Goal: Task Accomplishment & Management: Use online tool/utility

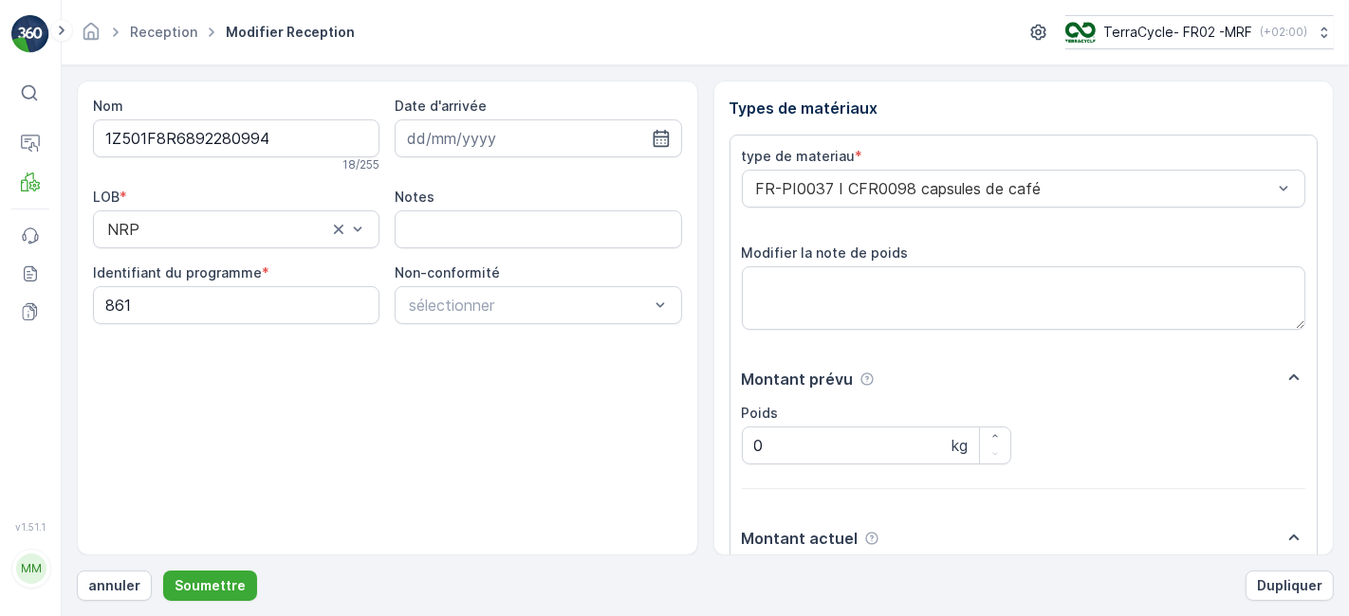
click at [163, 571] on button "Soumettre" at bounding box center [210, 586] width 94 height 30
click at [192, 579] on p "Soumettre" at bounding box center [210, 586] width 71 height 19
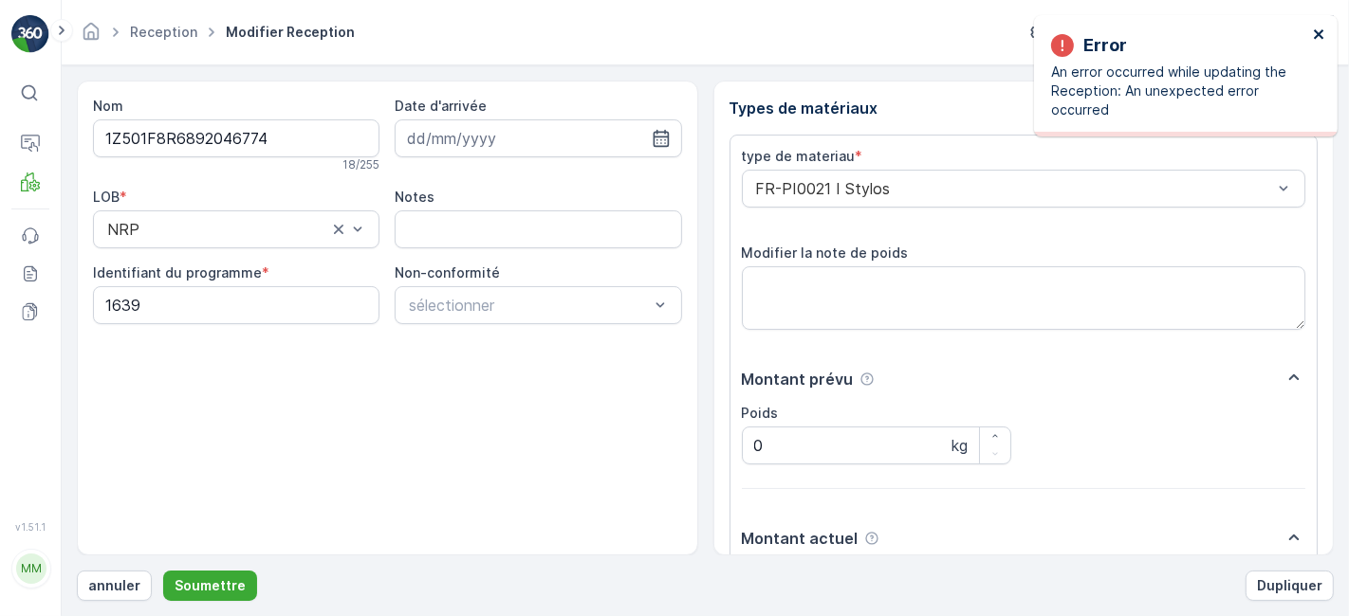
click at [1320, 32] on icon "close" at bounding box center [1318, 33] width 9 height 9
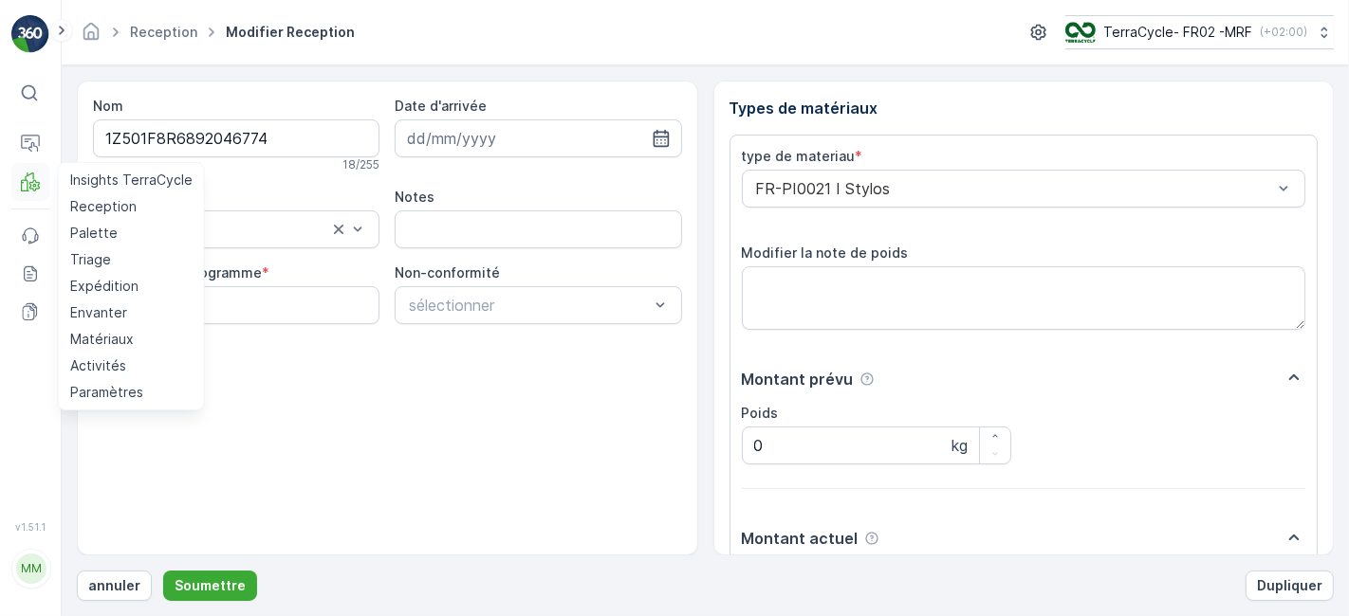
click at [33, 175] on icon at bounding box center [29, 177] width 9 height 9
click at [116, 202] on p "Reception" at bounding box center [103, 206] width 66 height 19
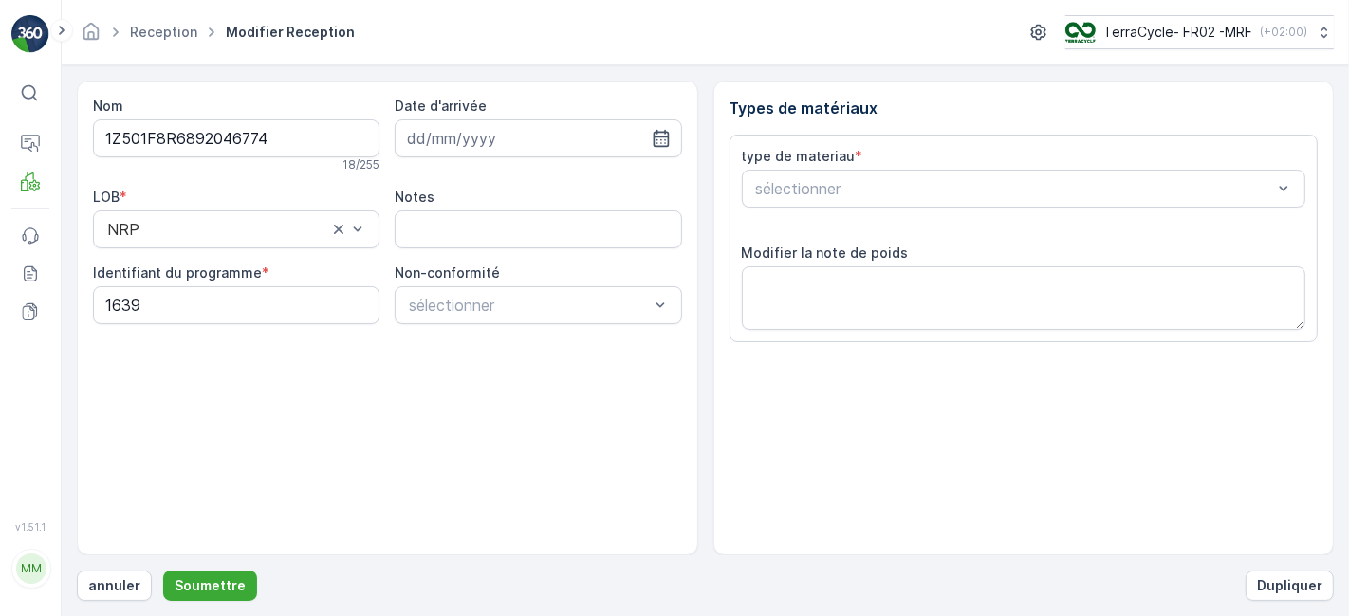
scroll to position [233, 0]
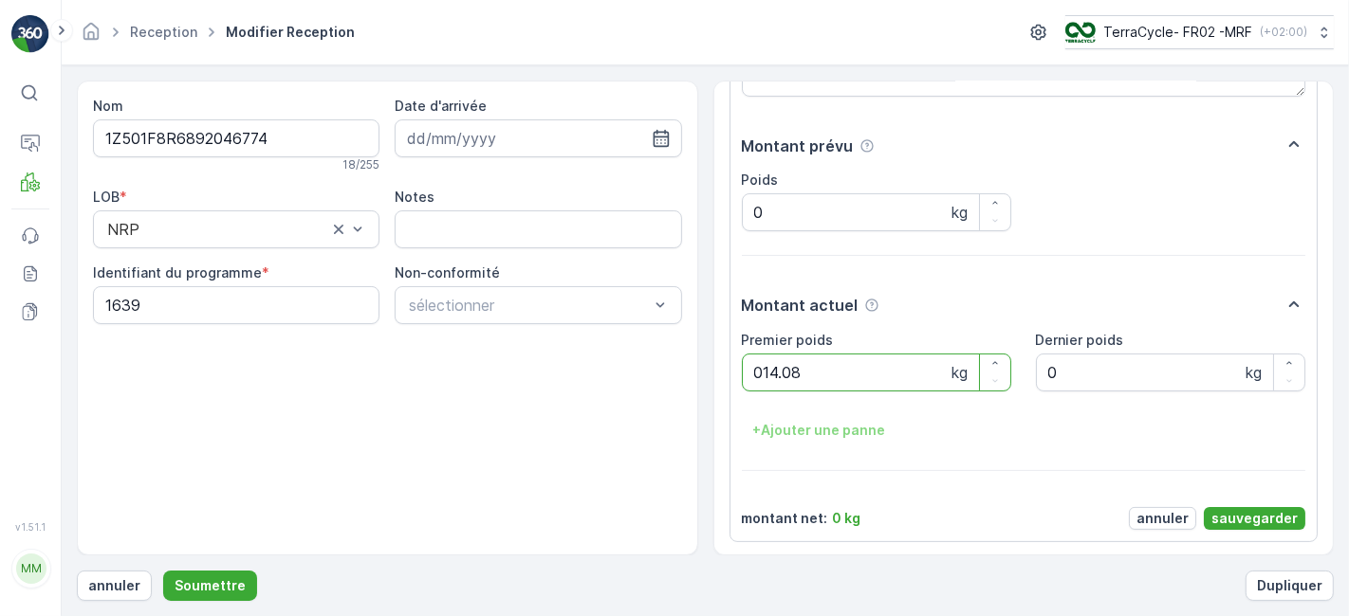
click at [163, 571] on button "Soumettre" at bounding box center [210, 586] width 94 height 30
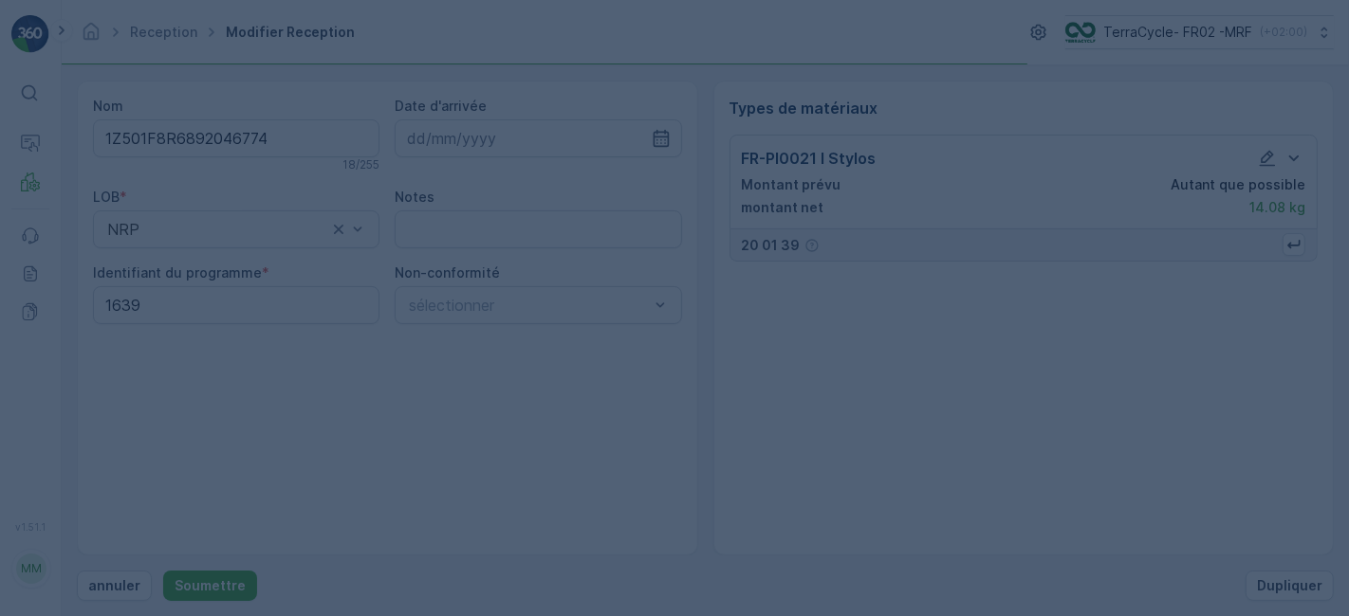
scroll to position [0, 0]
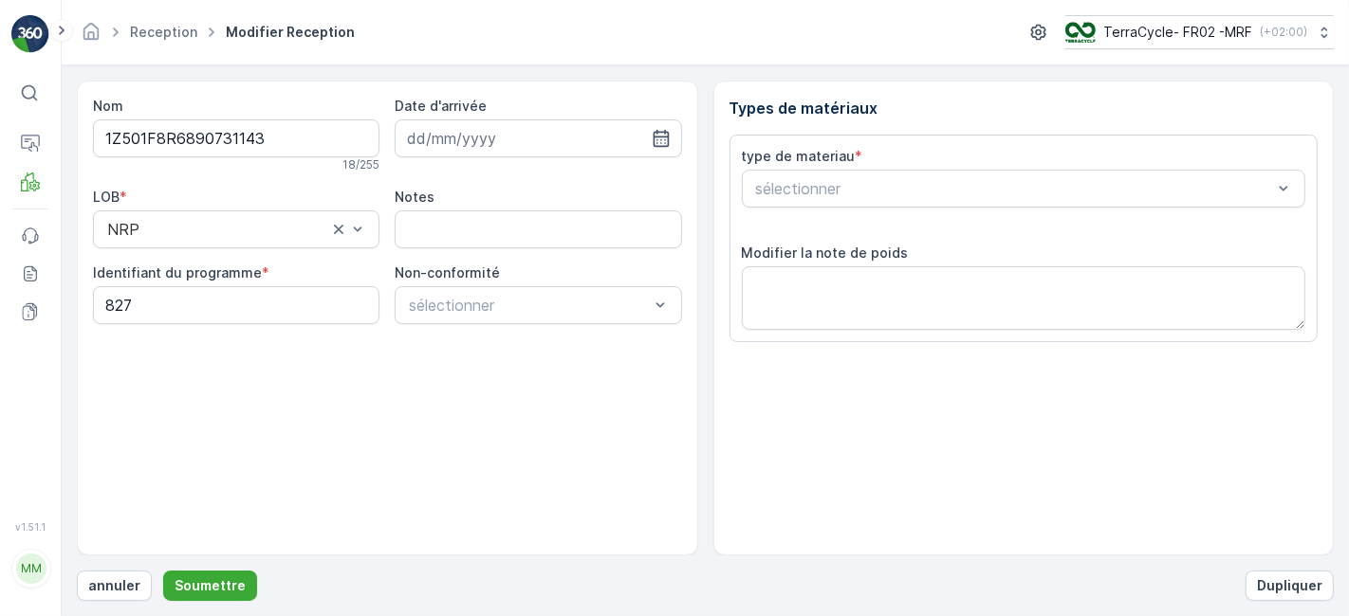
scroll to position [233, 0]
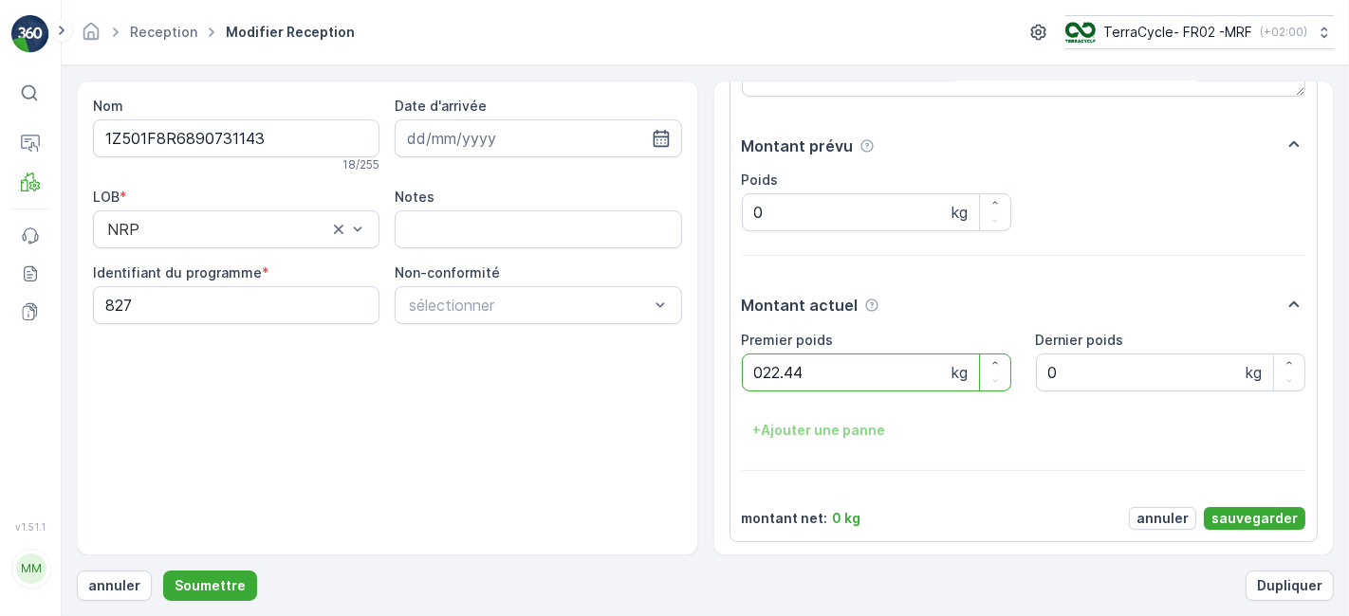
click at [163, 571] on button "Soumettre" at bounding box center [210, 586] width 94 height 30
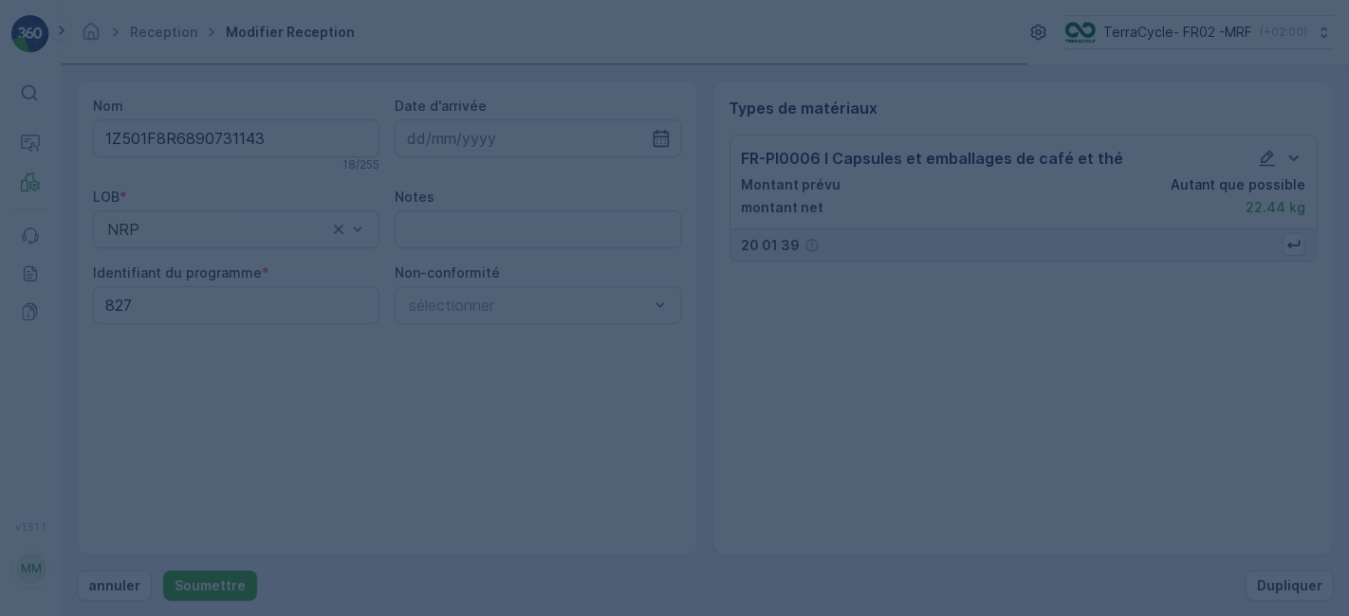
scroll to position [0, 0]
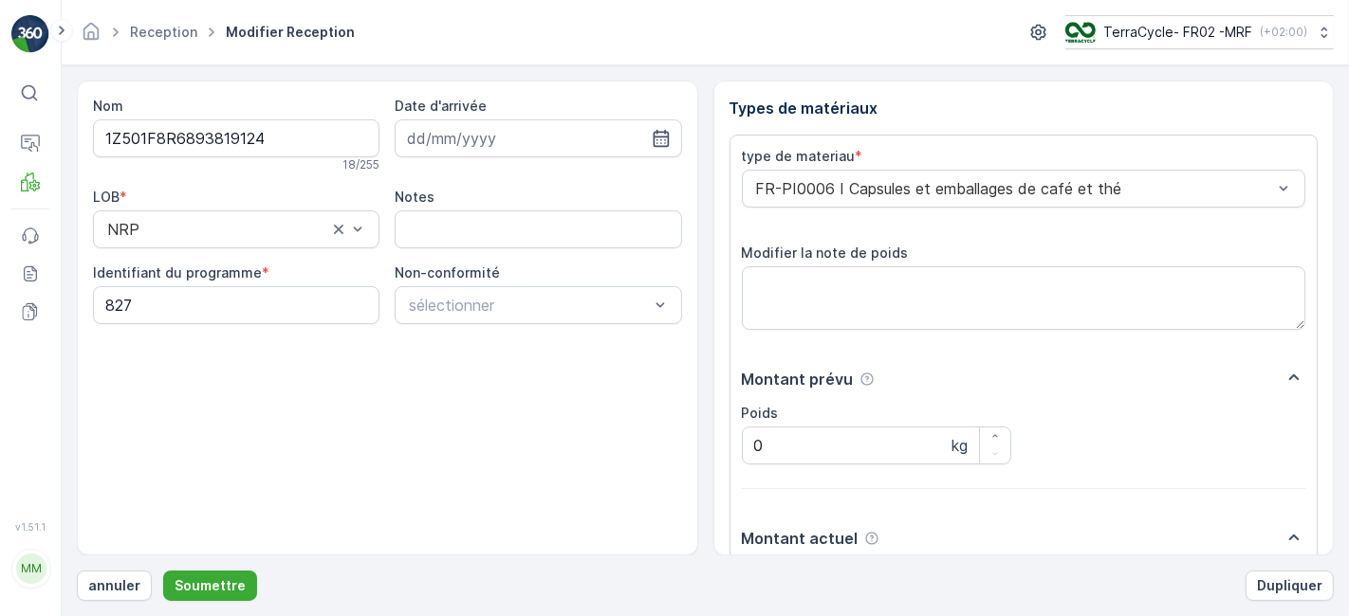
click at [163, 571] on button "Soumettre" at bounding box center [210, 586] width 94 height 30
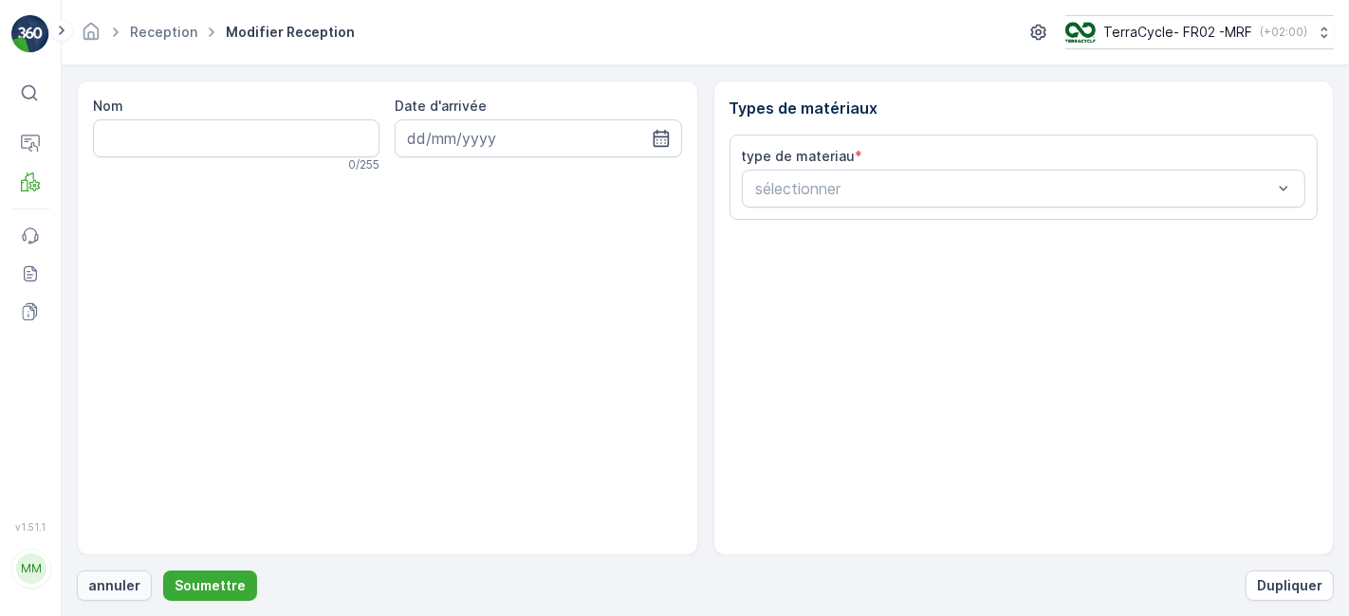
click at [109, 587] on p "annuler" at bounding box center [114, 586] width 52 height 19
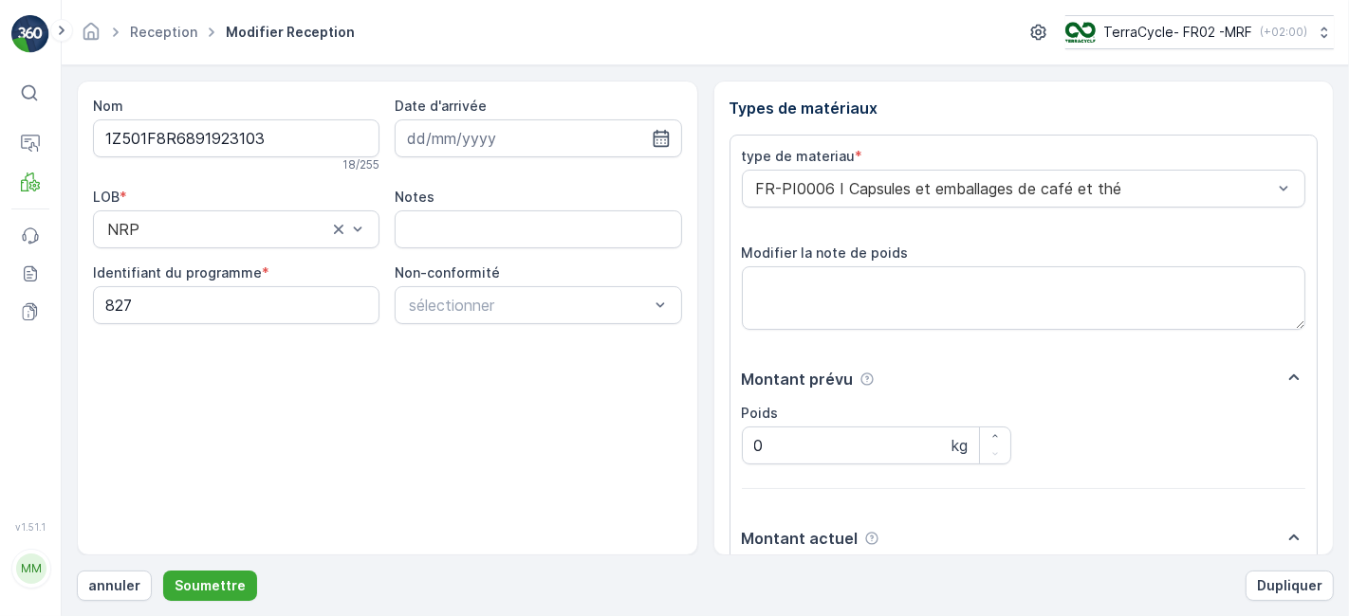
click at [163, 571] on button "Soumettre" at bounding box center [210, 586] width 94 height 30
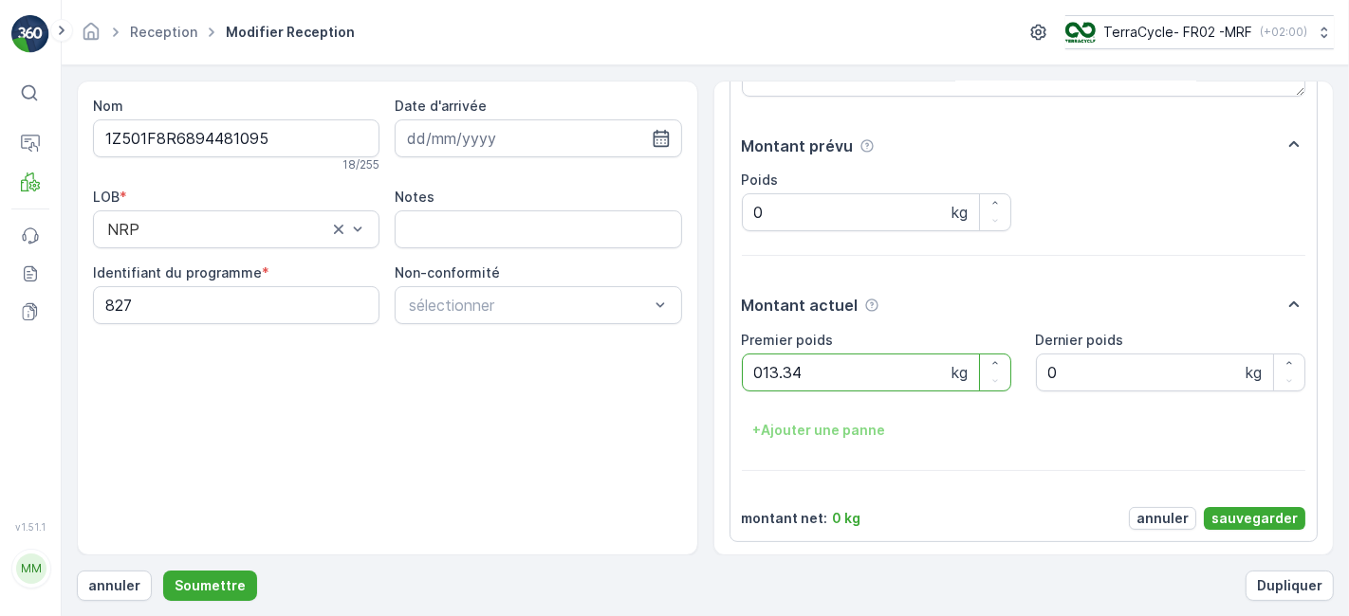
click at [163, 571] on button "Soumettre" at bounding box center [210, 586] width 94 height 30
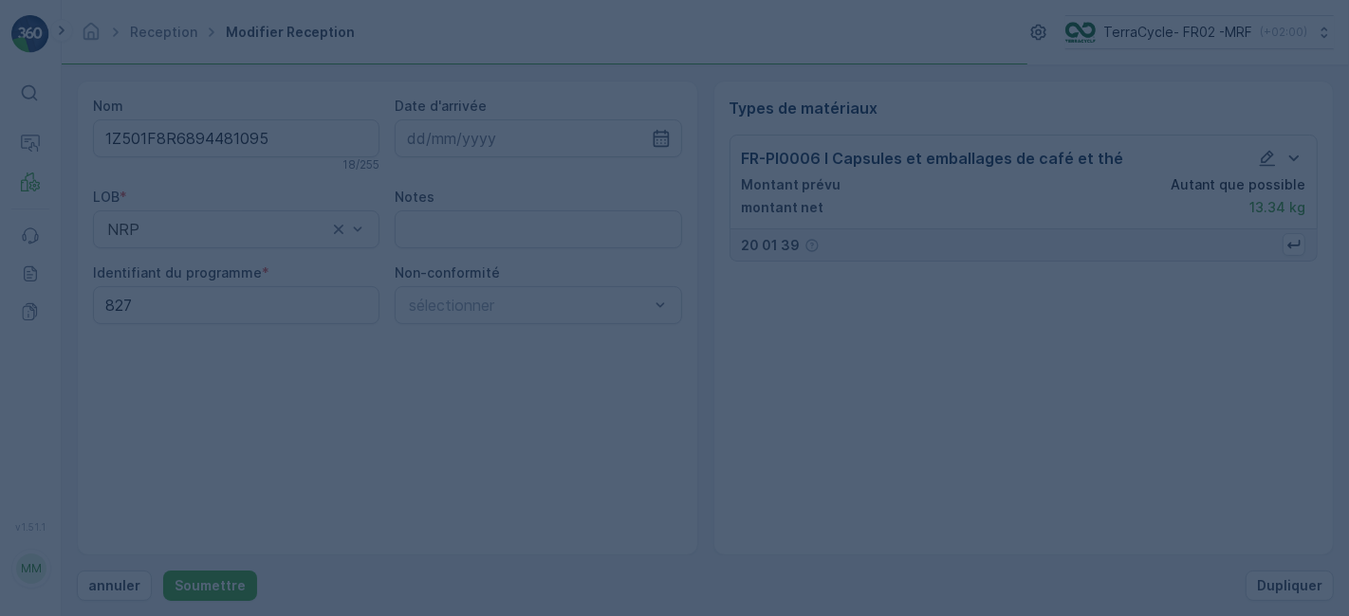
scroll to position [0, 0]
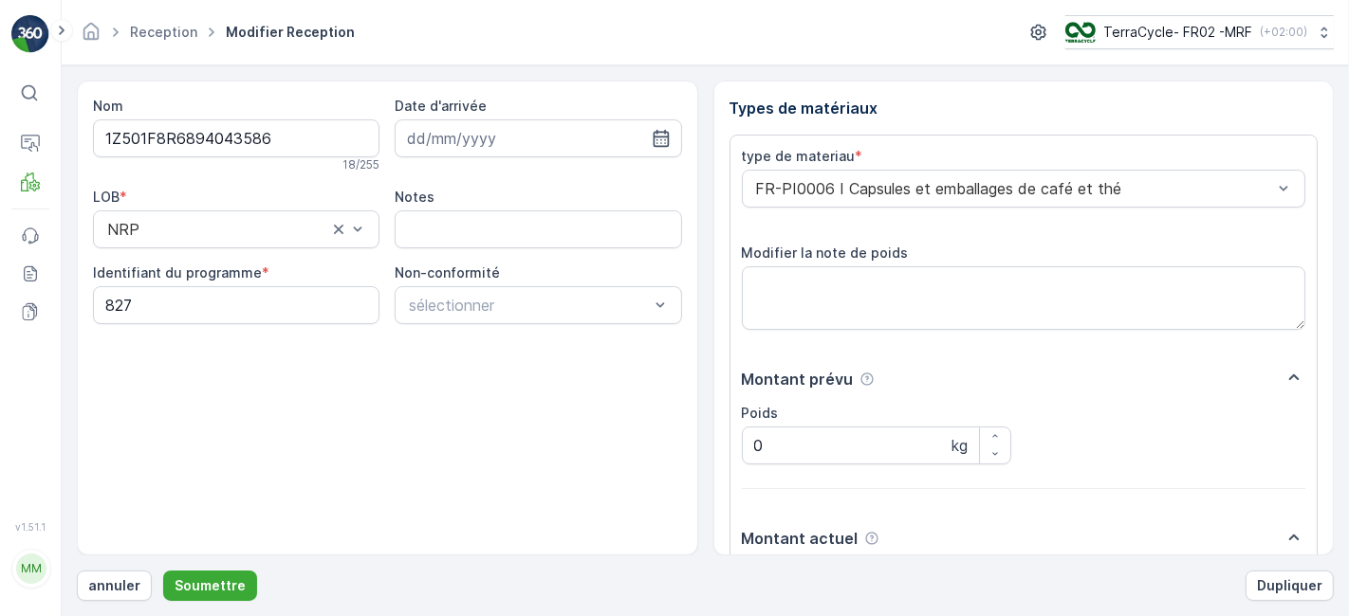
scroll to position [233, 0]
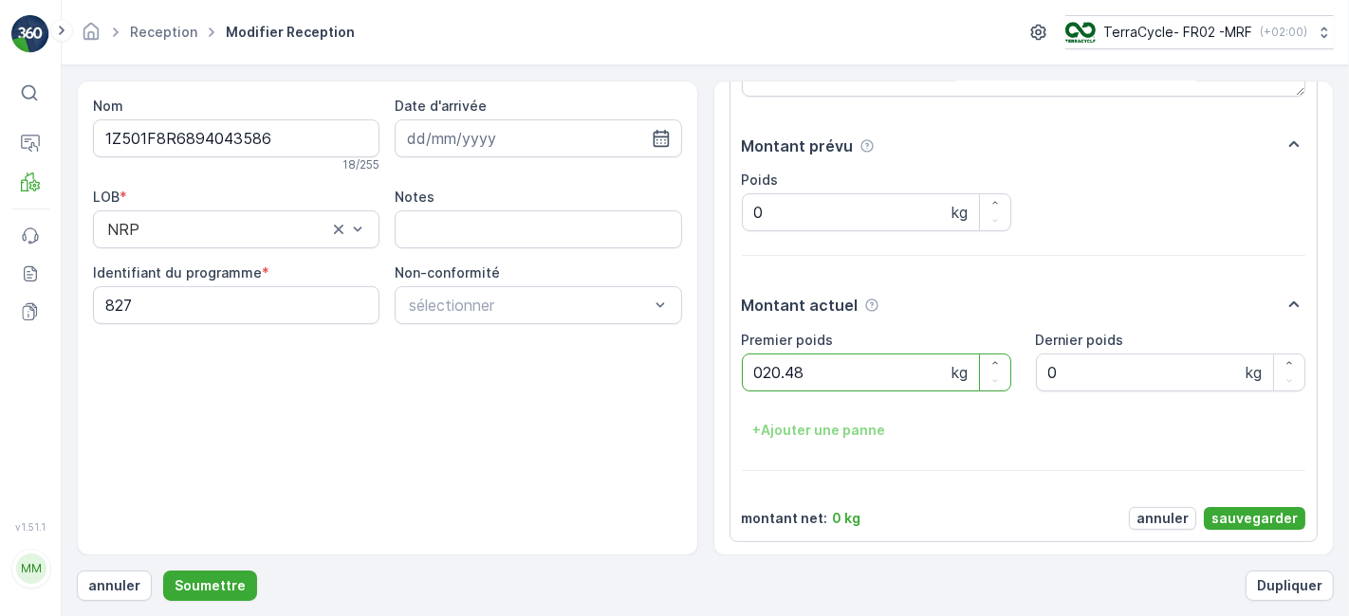
click at [163, 571] on button "Soumettre" at bounding box center [210, 586] width 94 height 30
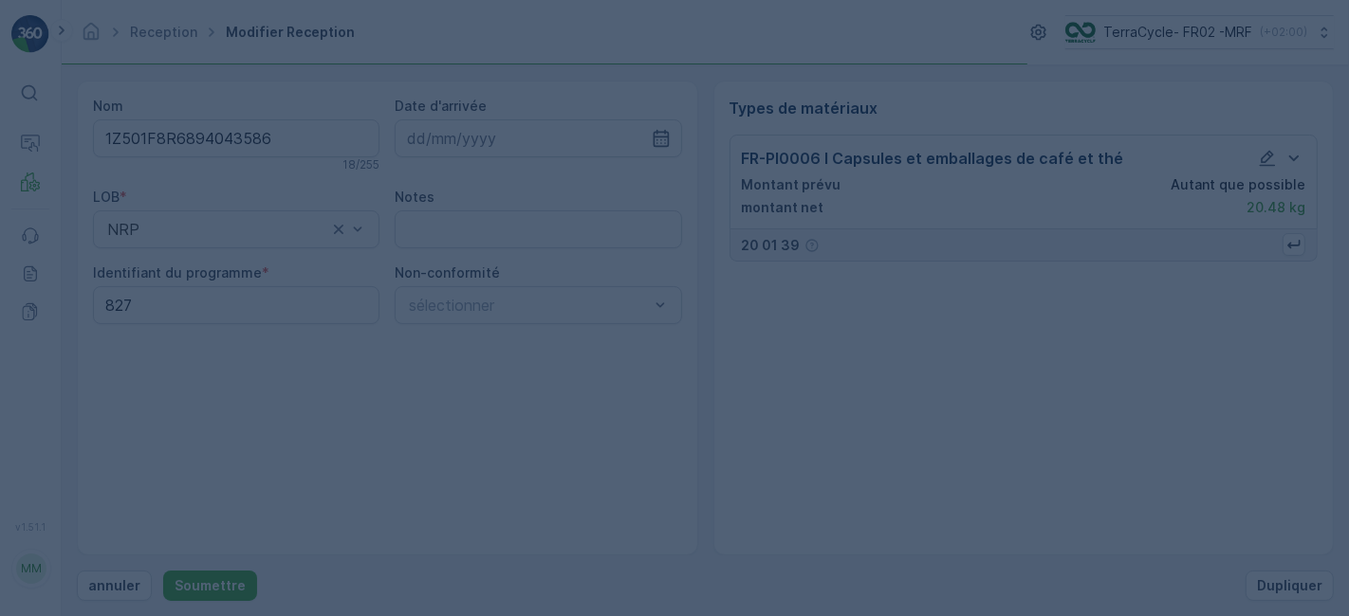
scroll to position [0, 0]
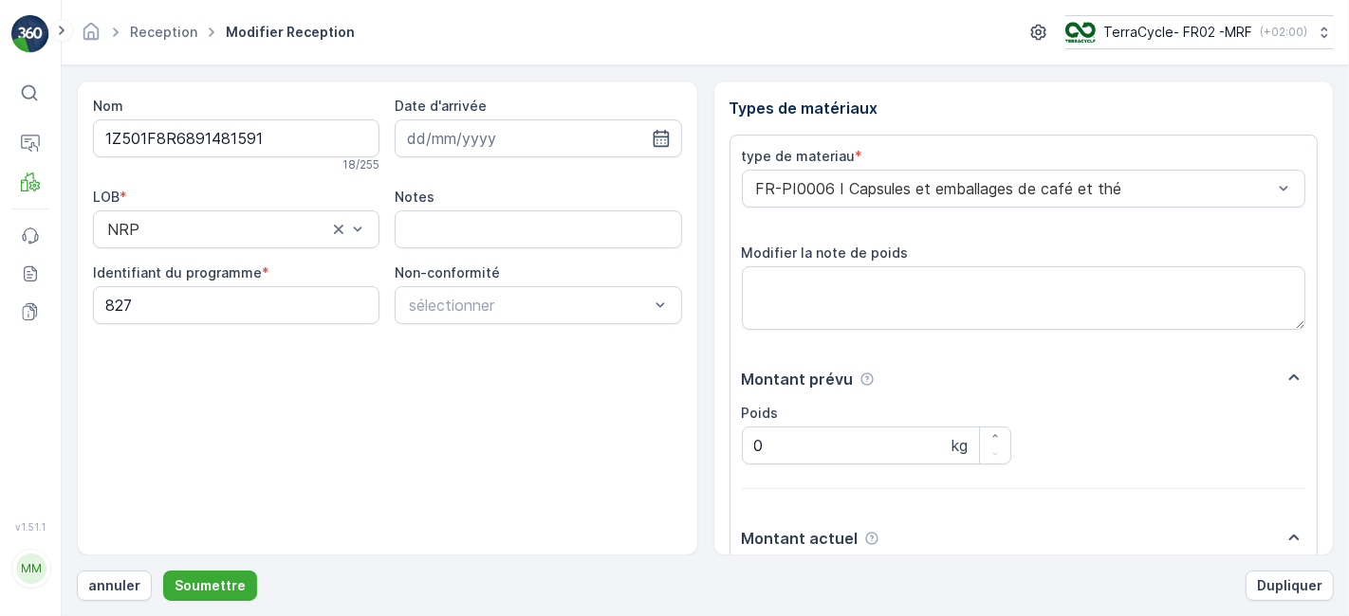
scroll to position [233, 0]
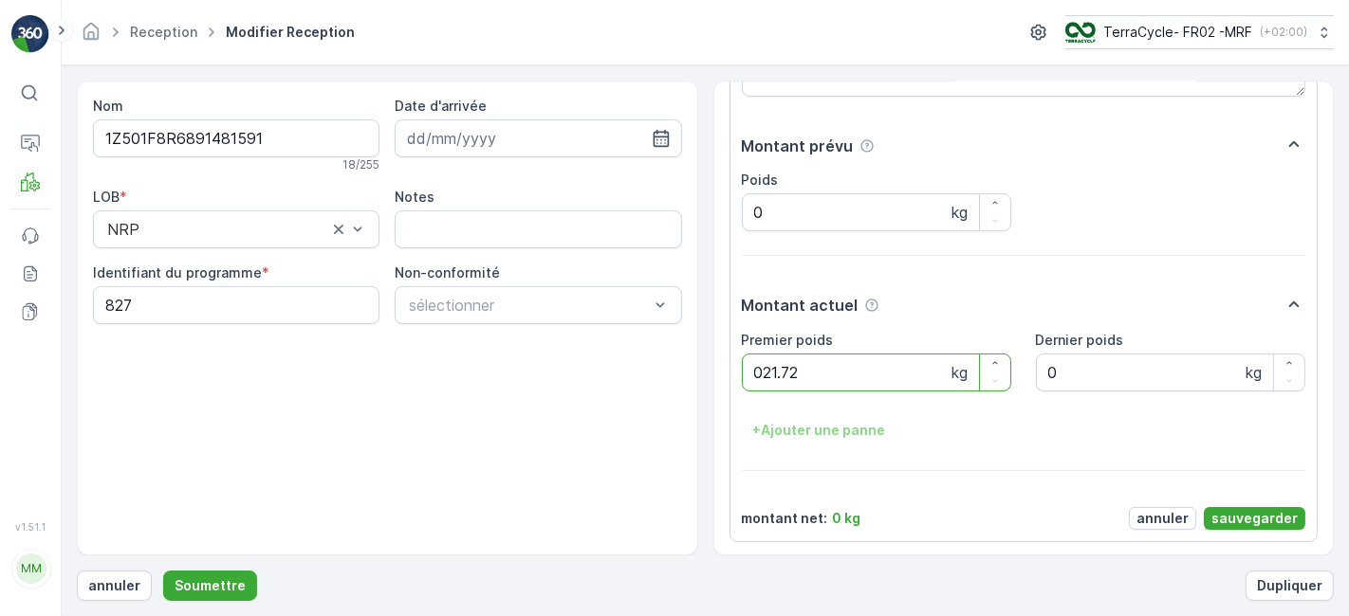
click at [163, 571] on button "Soumettre" at bounding box center [210, 586] width 94 height 30
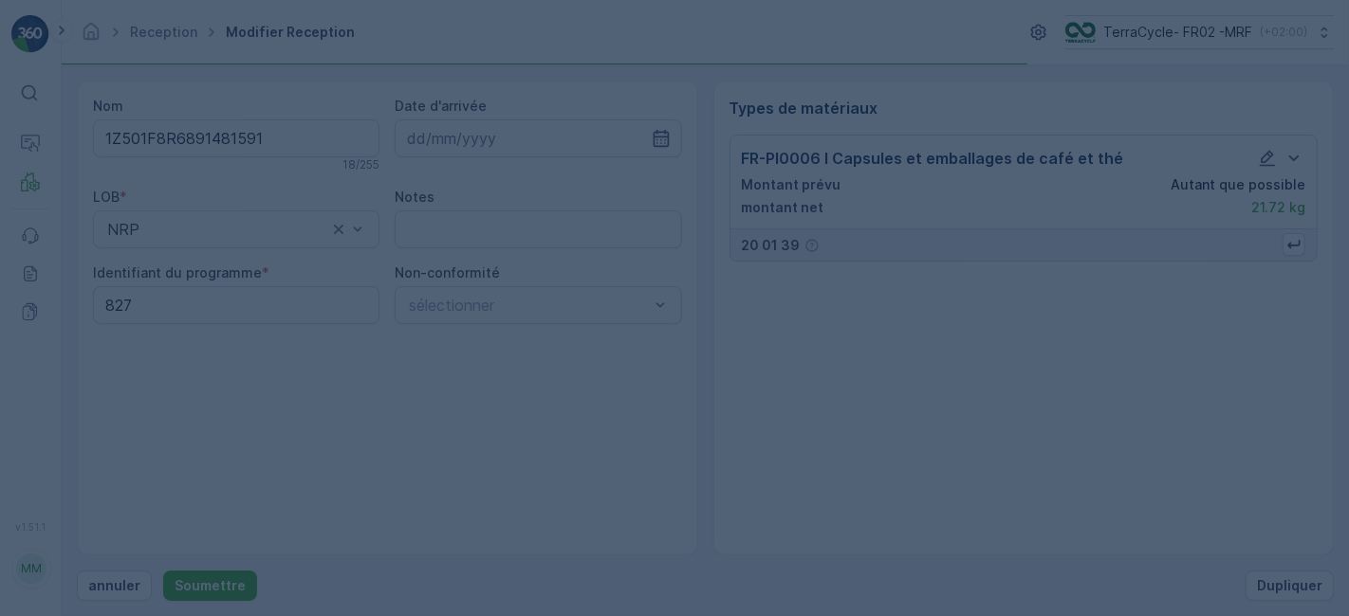
scroll to position [0, 0]
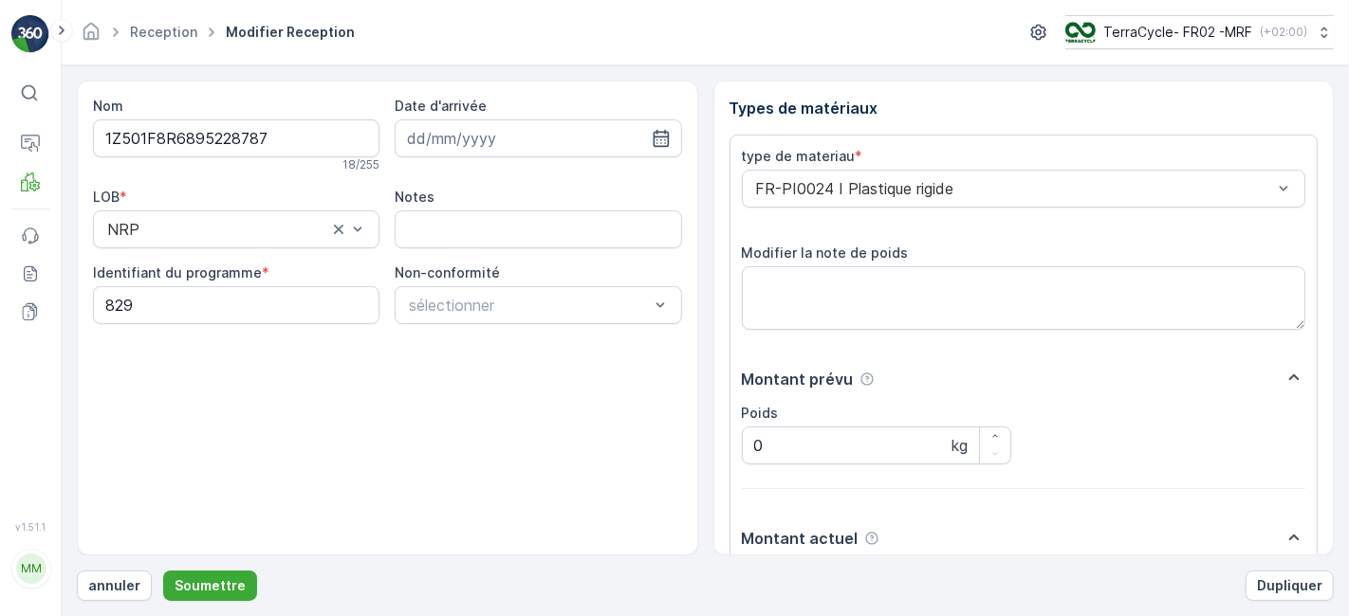
scroll to position [233, 0]
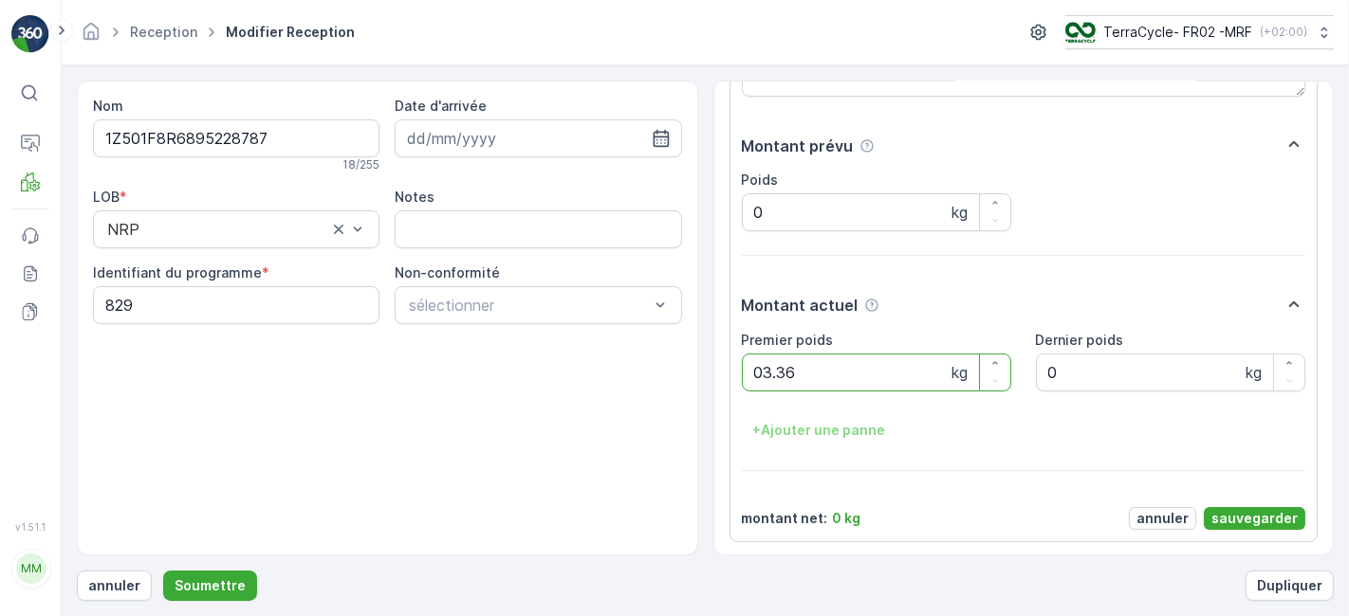
click at [163, 571] on button "Soumettre" at bounding box center [210, 586] width 94 height 30
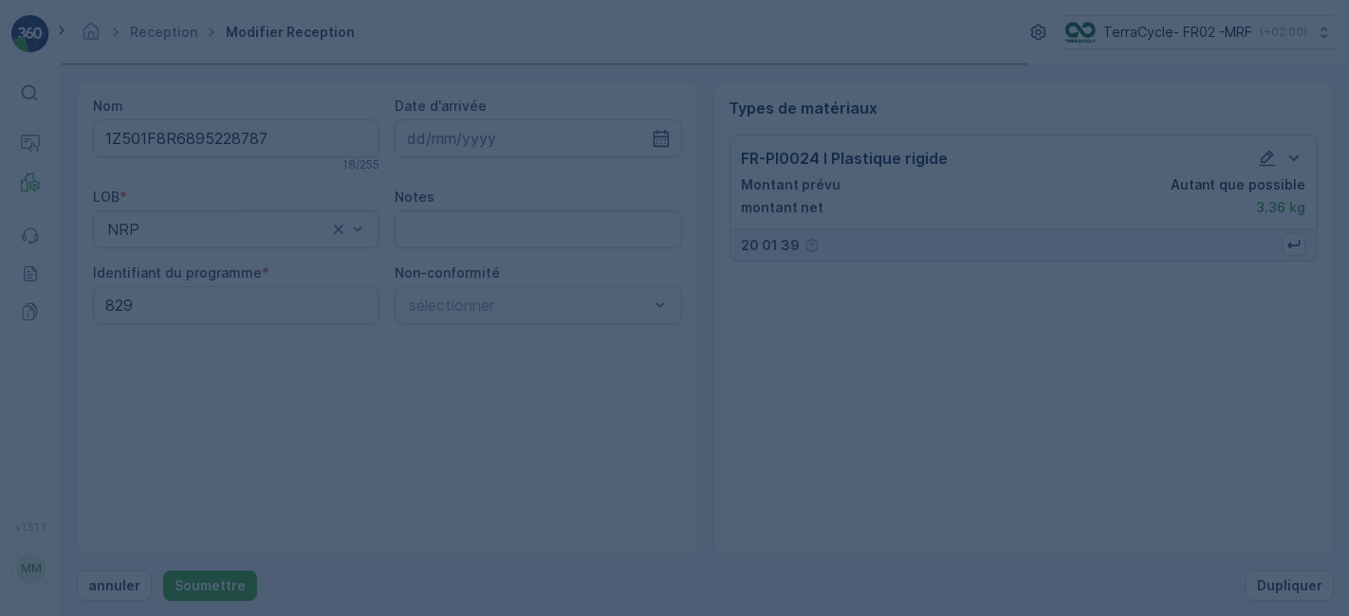
scroll to position [0, 0]
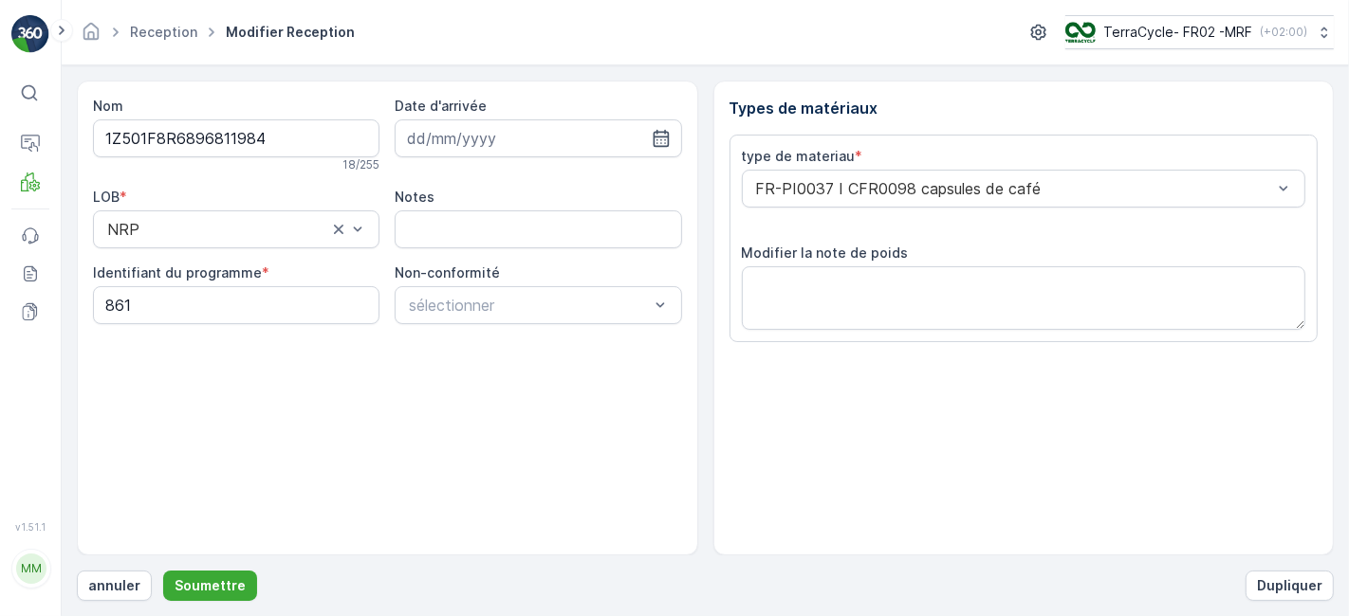
scroll to position [233, 0]
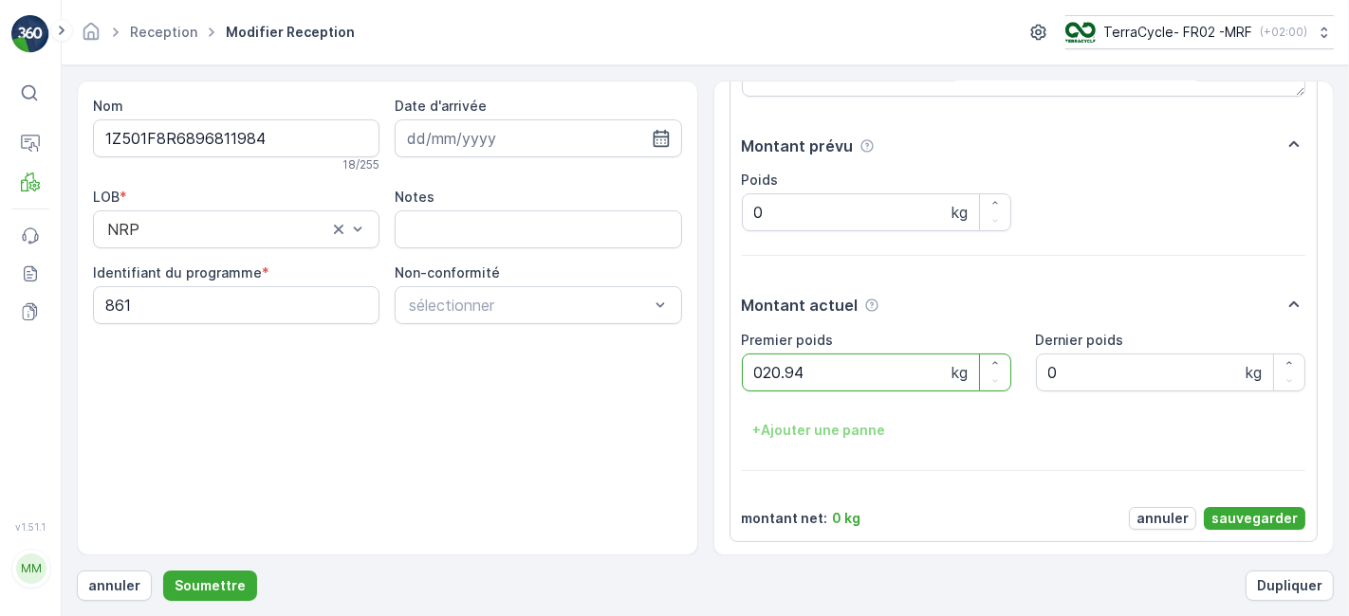
click at [163, 571] on button "Soumettre" at bounding box center [210, 586] width 94 height 30
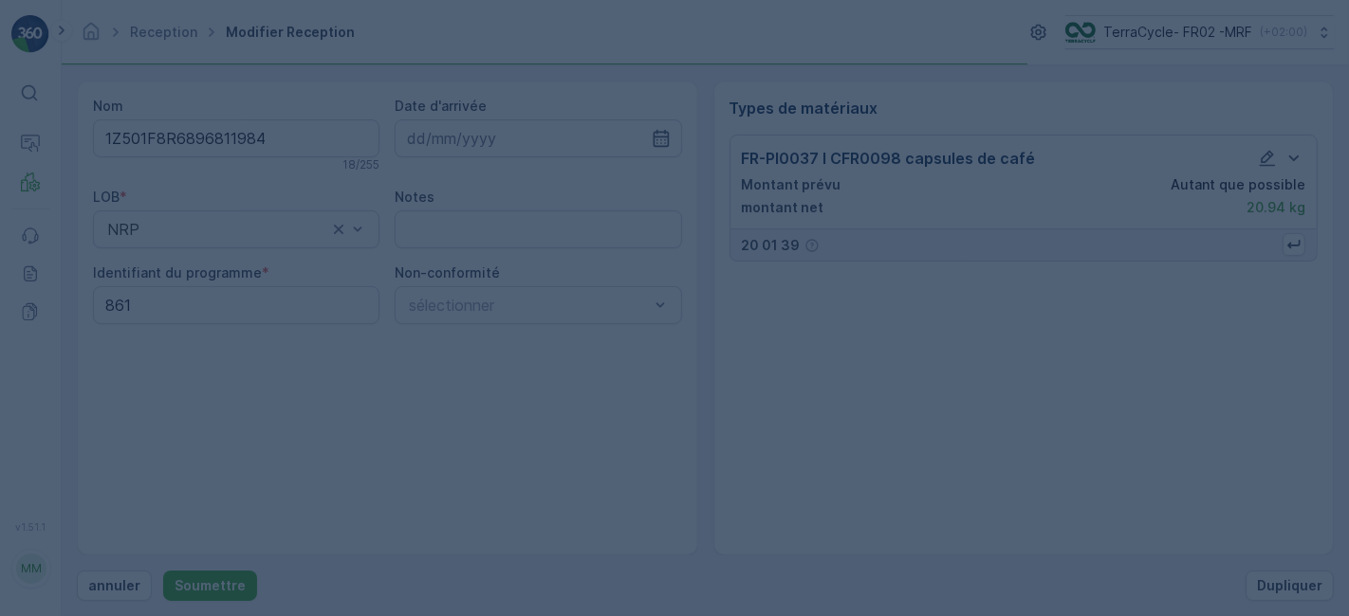
scroll to position [0, 0]
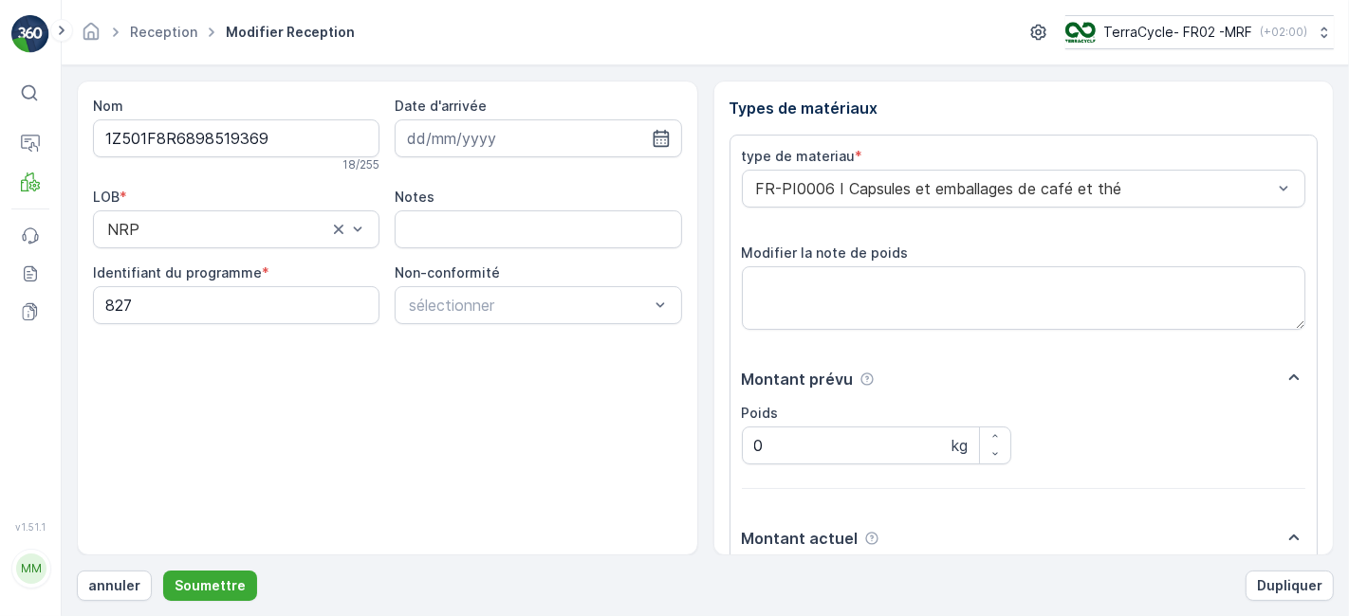
scroll to position [233, 0]
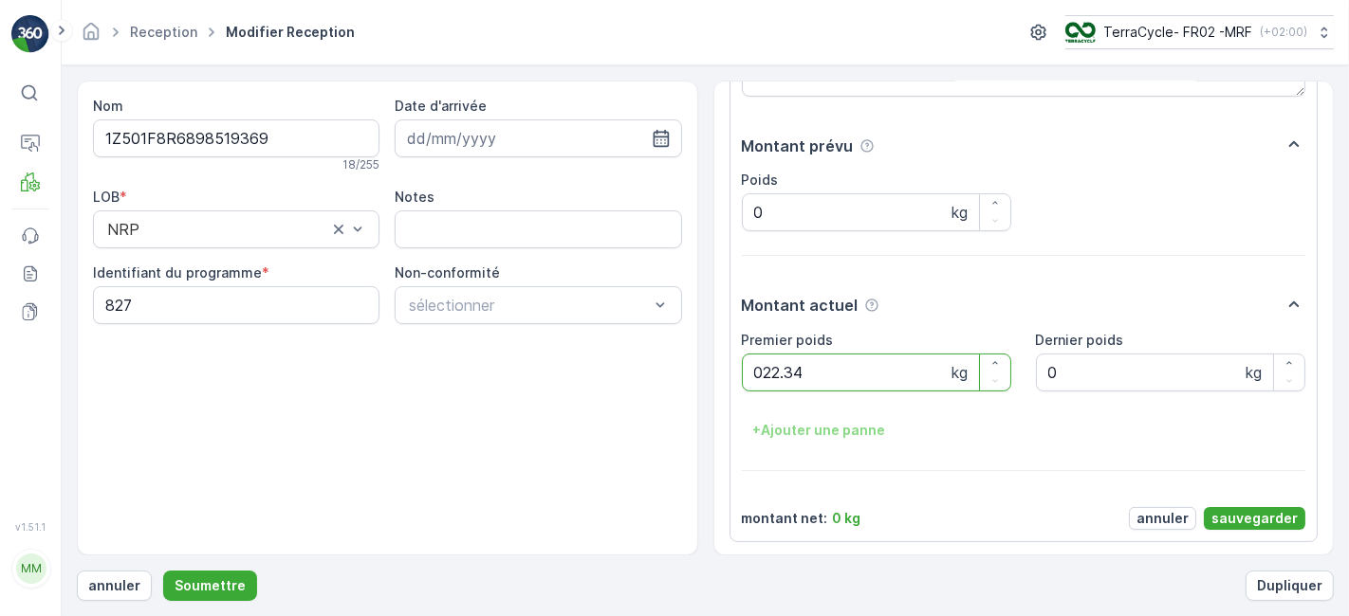
click at [163, 571] on button "Soumettre" at bounding box center [210, 586] width 94 height 30
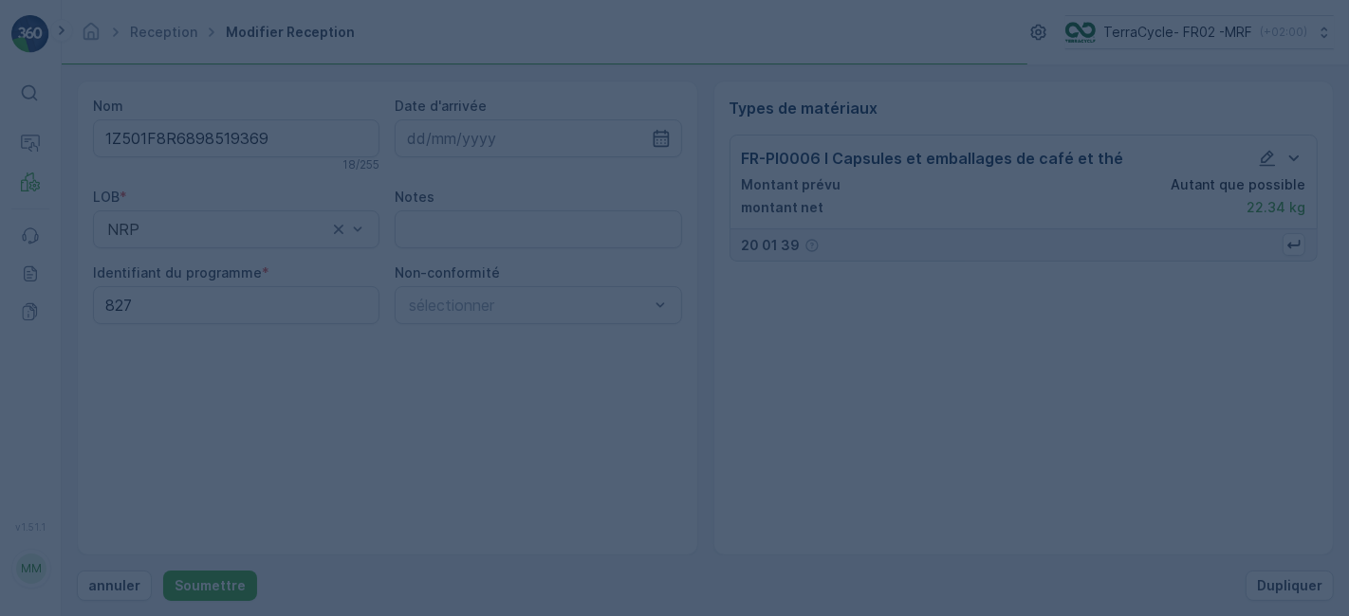
scroll to position [0, 0]
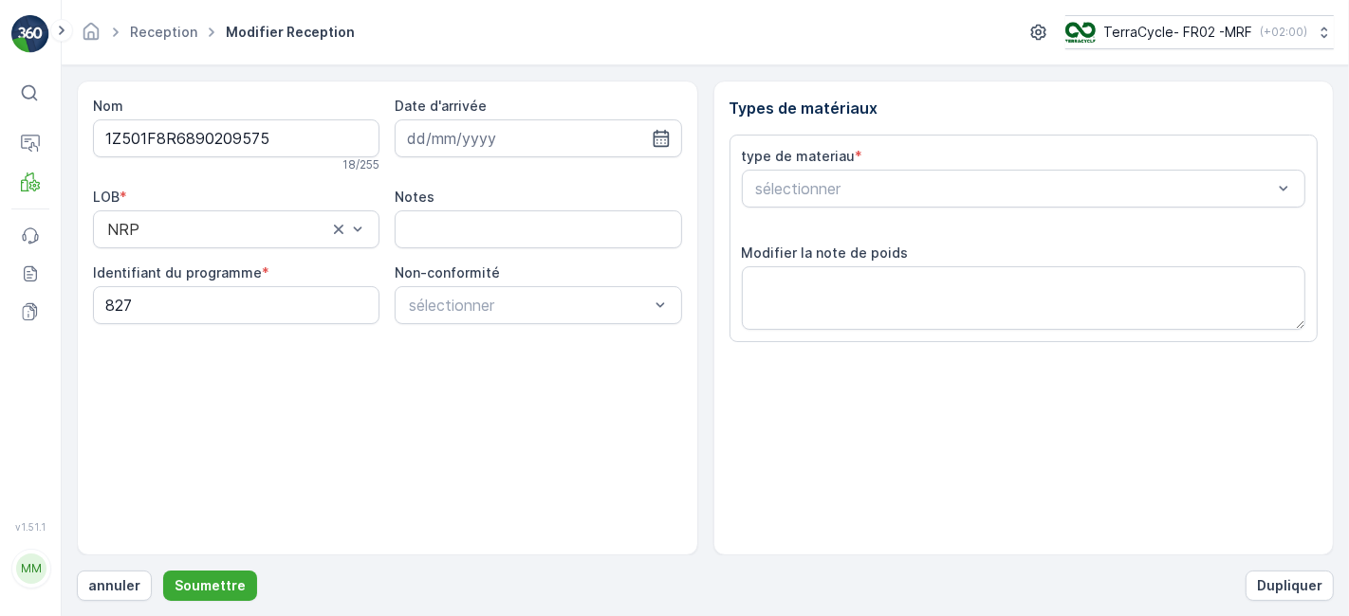
scroll to position [233, 0]
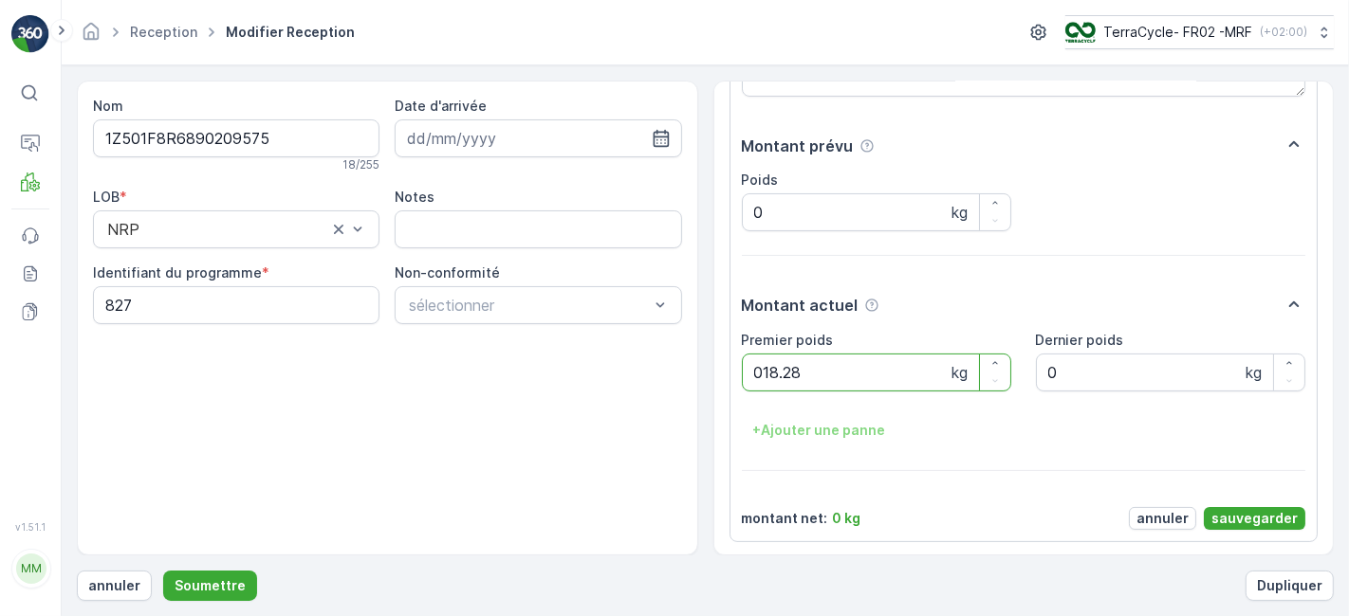
click at [163, 571] on button "Soumettre" at bounding box center [210, 586] width 94 height 30
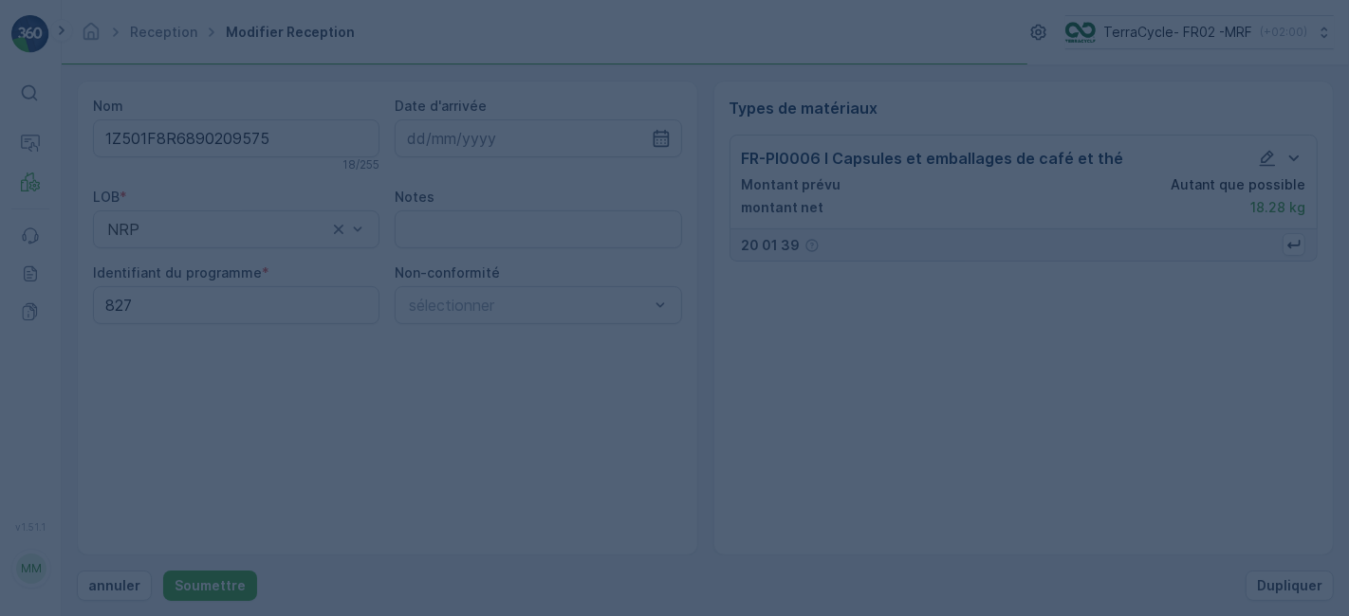
scroll to position [0, 0]
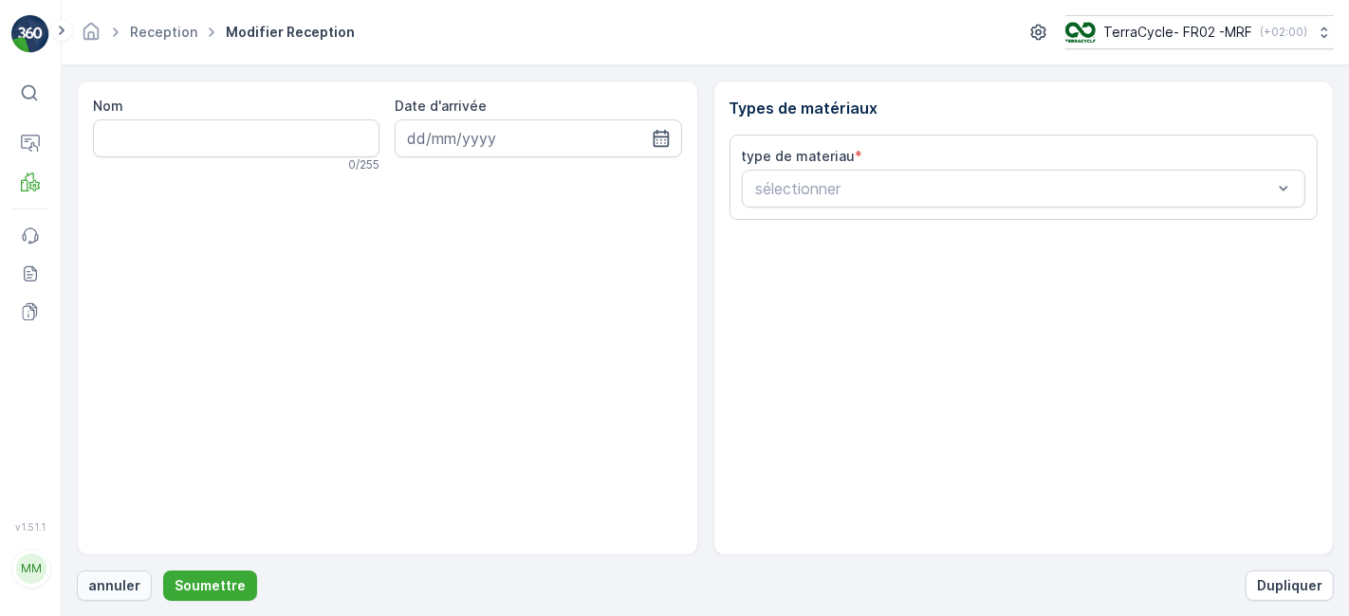
click at [114, 583] on p "annuler" at bounding box center [114, 586] width 52 height 19
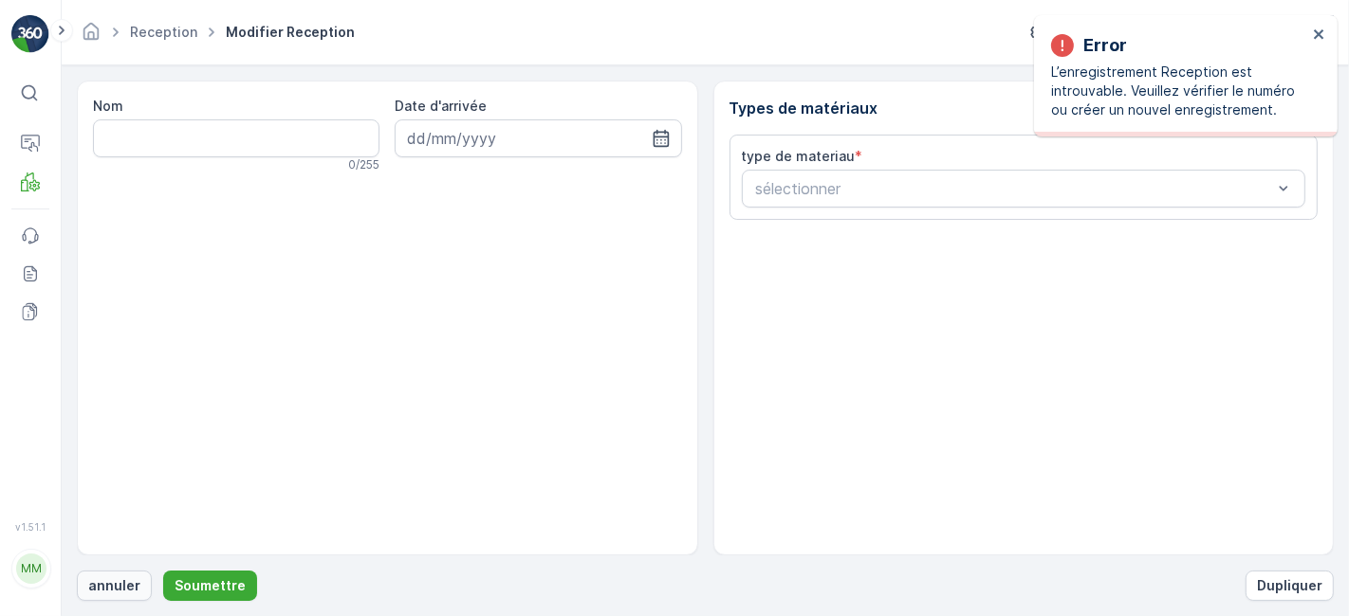
click at [105, 585] on p "annuler" at bounding box center [114, 586] width 52 height 19
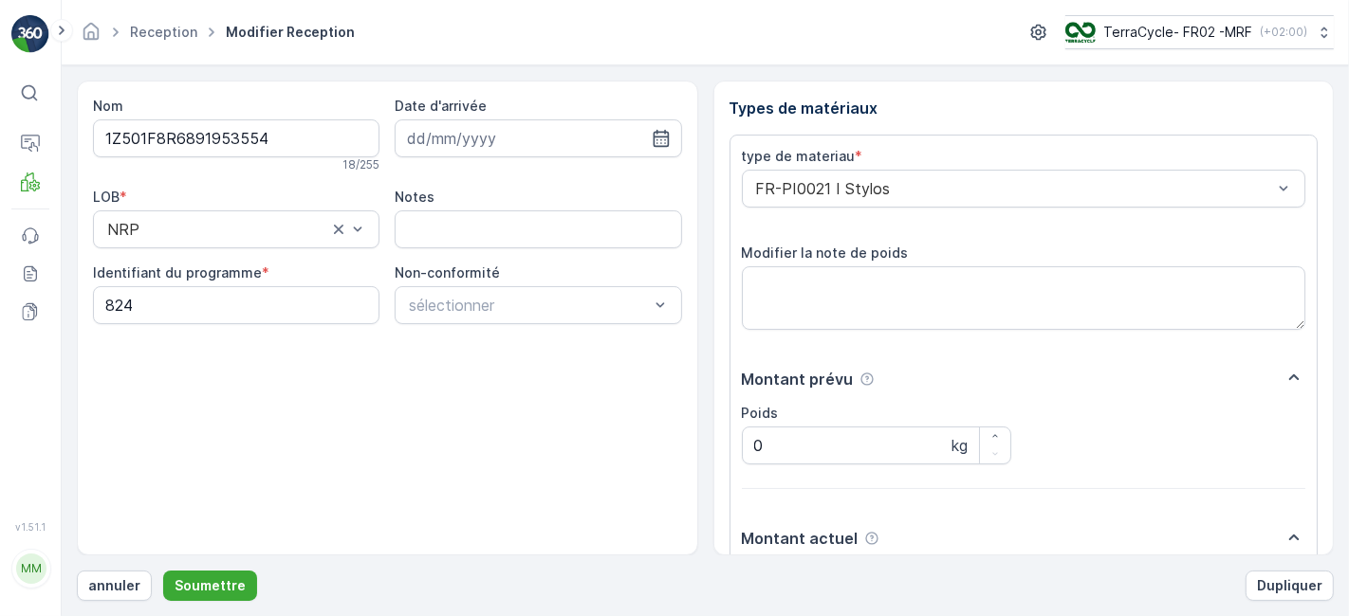
scroll to position [233, 0]
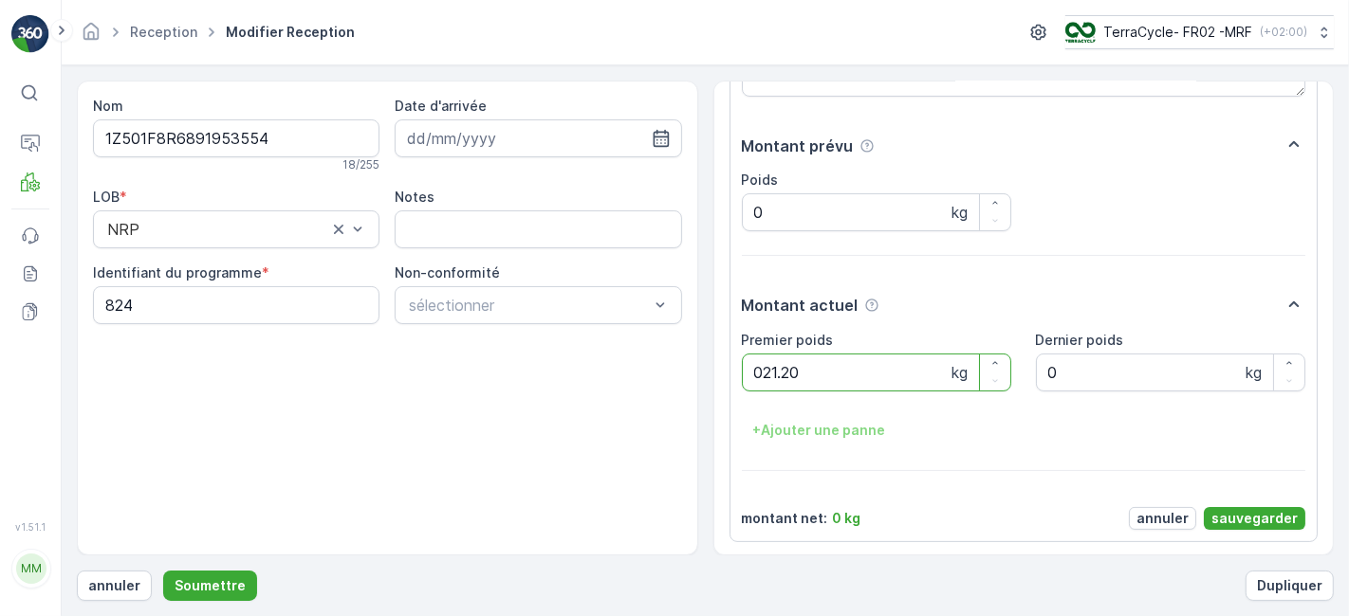
click at [163, 571] on button "Soumettre" at bounding box center [210, 586] width 94 height 30
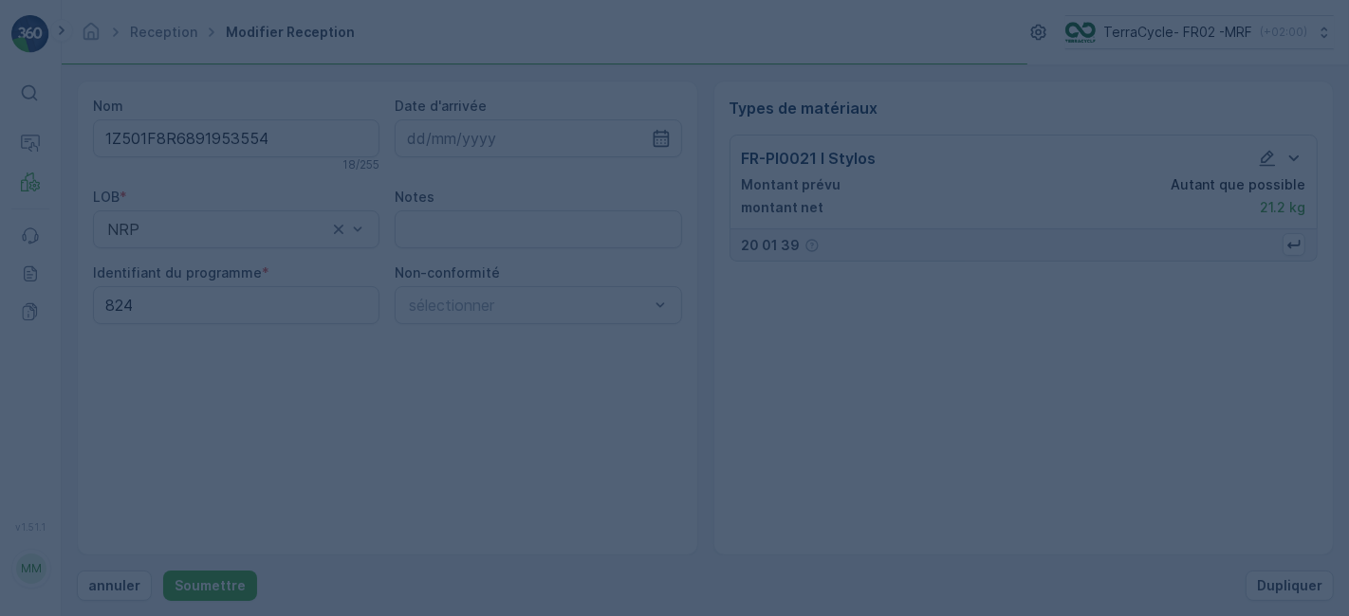
scroll to position [0, 0]
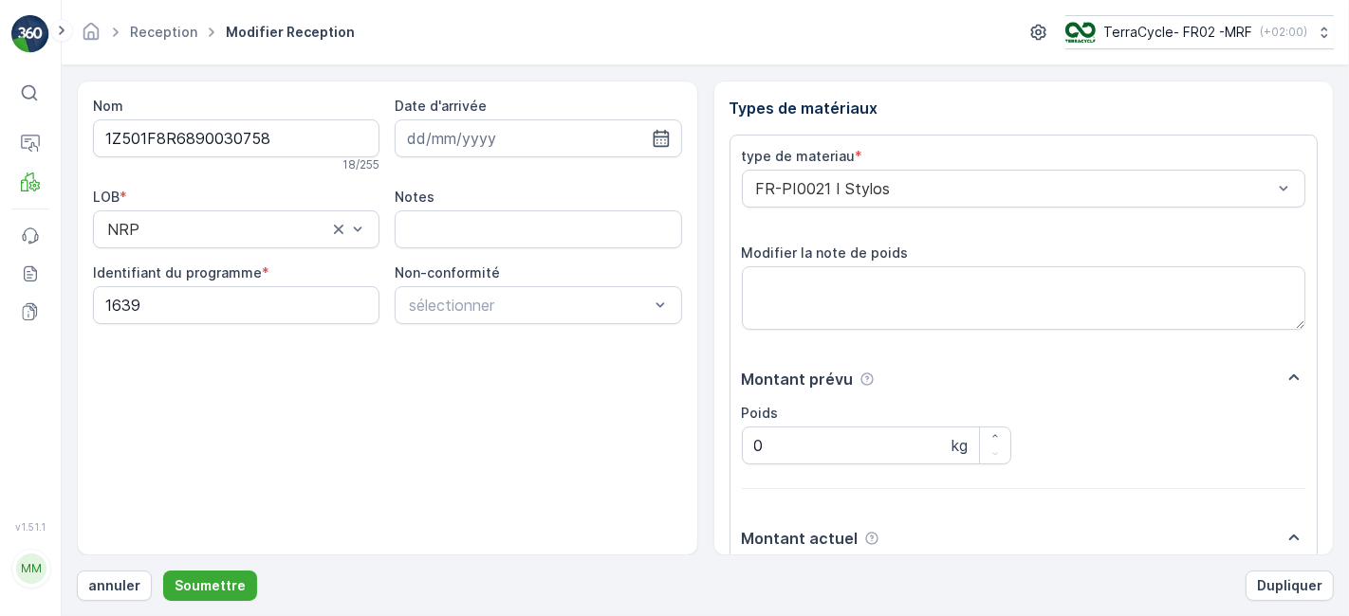
click at [163, 571] on button "Soumettre" at bounding box center [210, 586] width 94 height 30
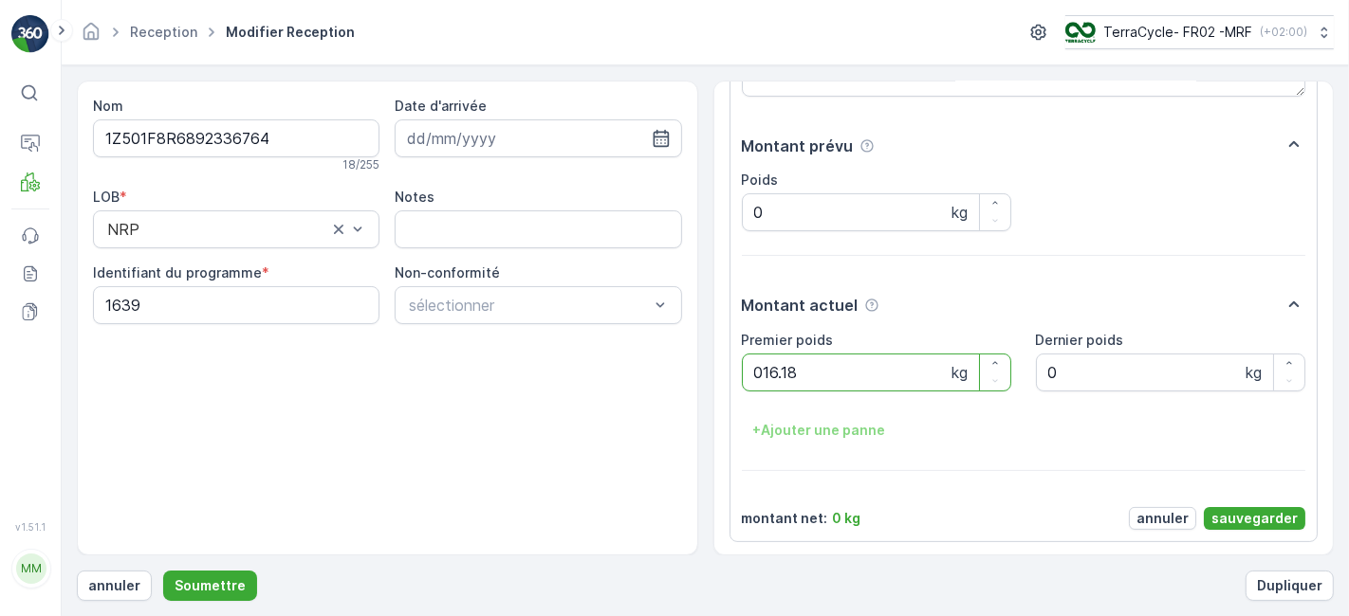
click at [163, 571] on button "Soumettre" at bounding box center [210, 586] width 94 height 30
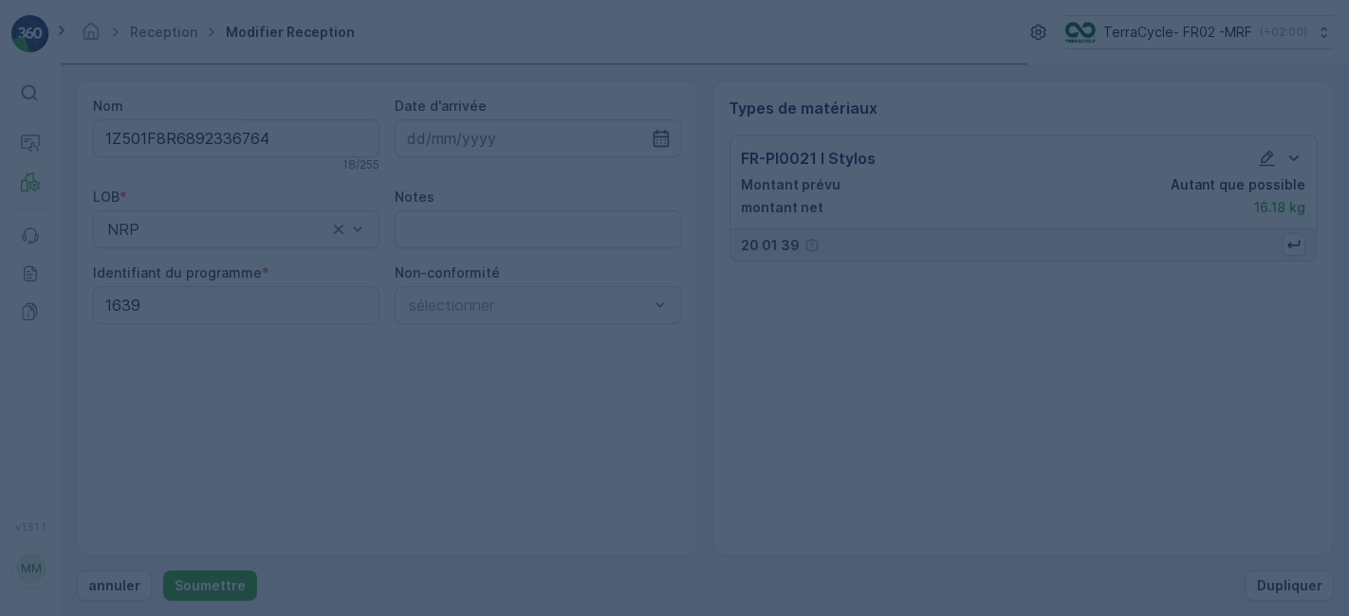
scroll to position [0, 0]
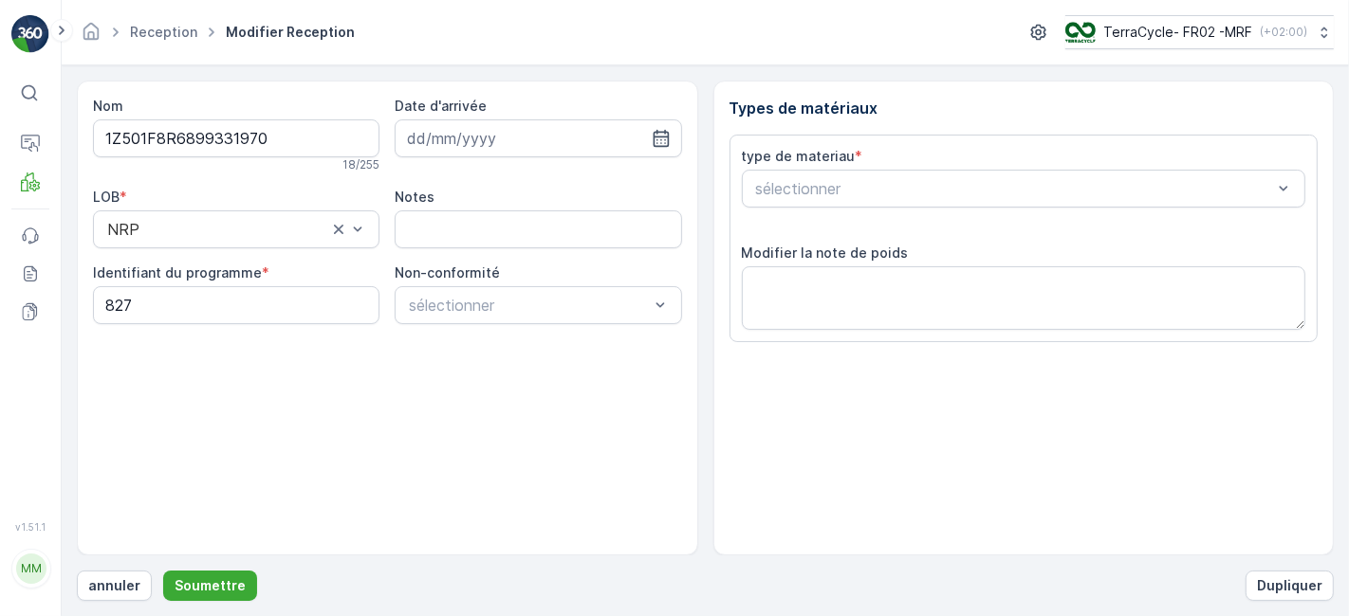
scroll to position [233, 0]
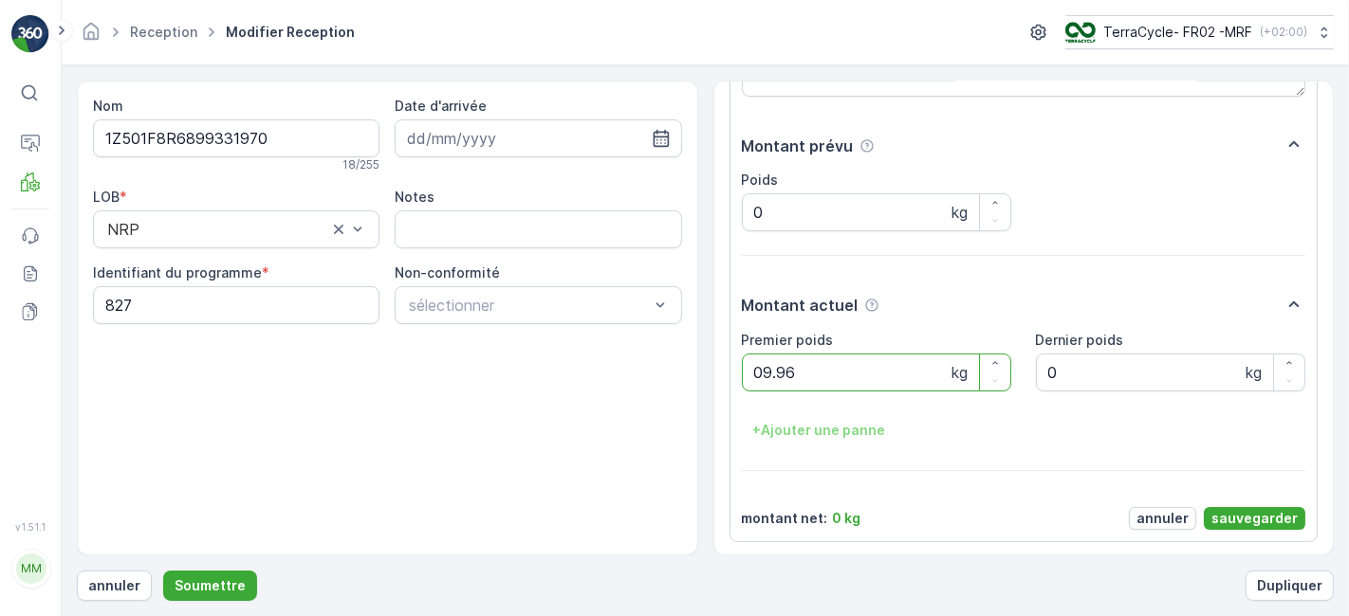
click at [163, 571] on button "Soumettre" at bounding box center [210, 586] width 94 height 30
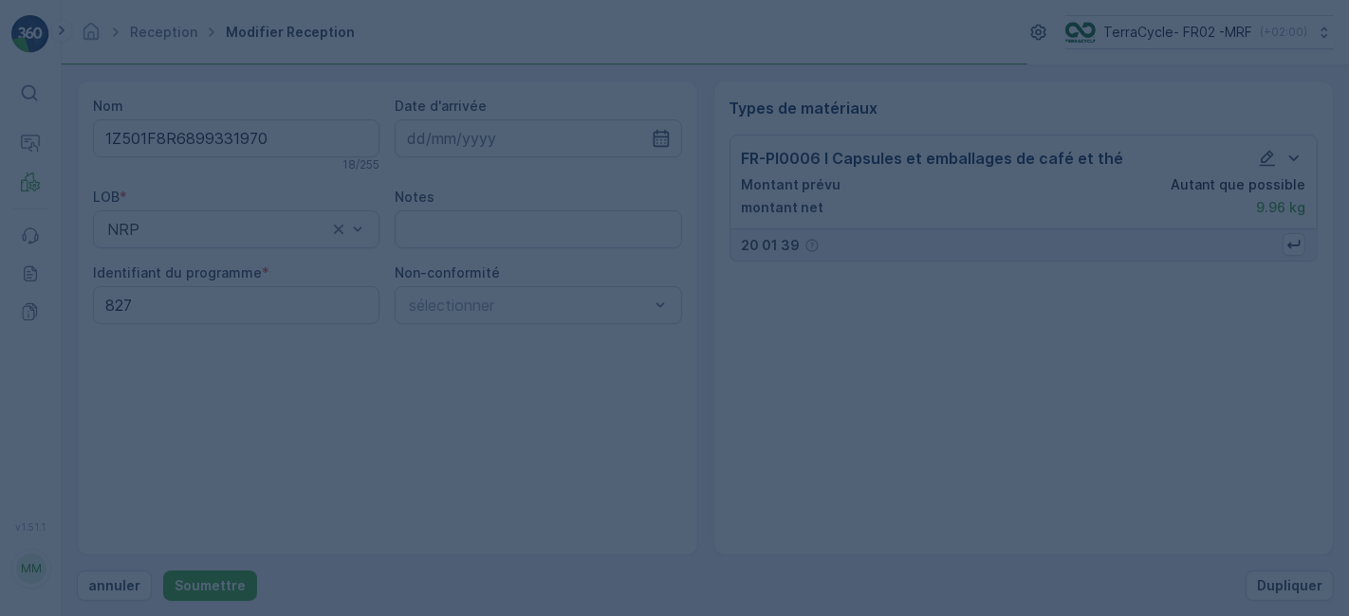
scroll to position [0, 0]
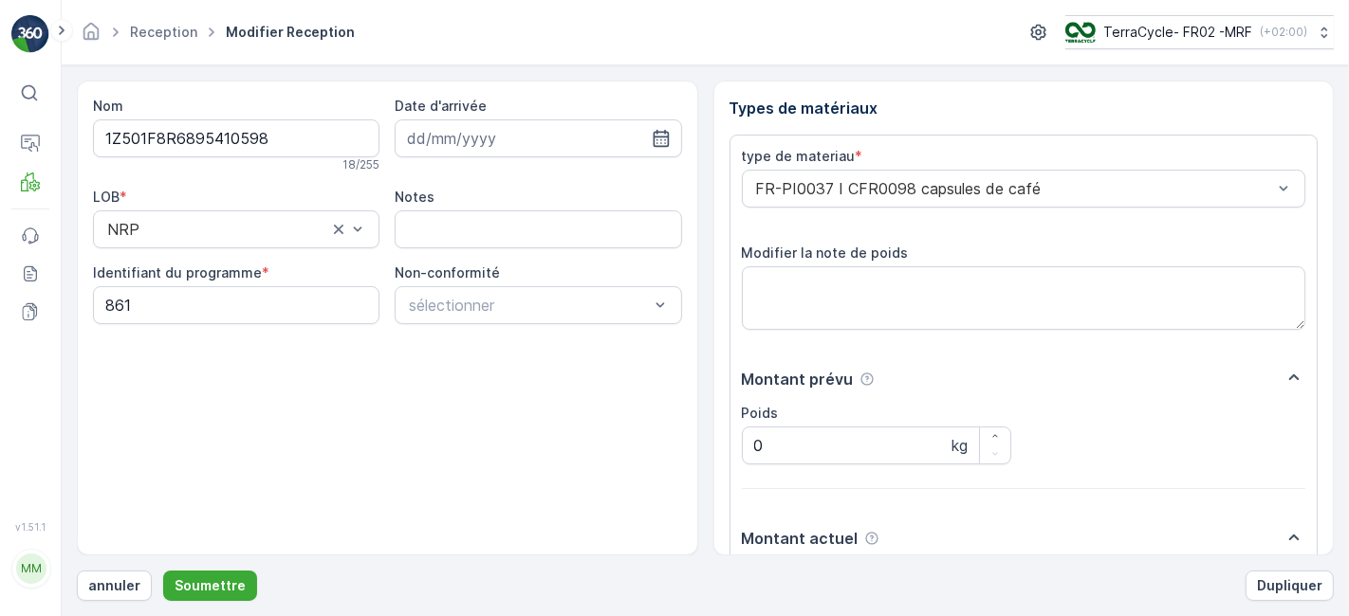
scroll to position [233, 0]
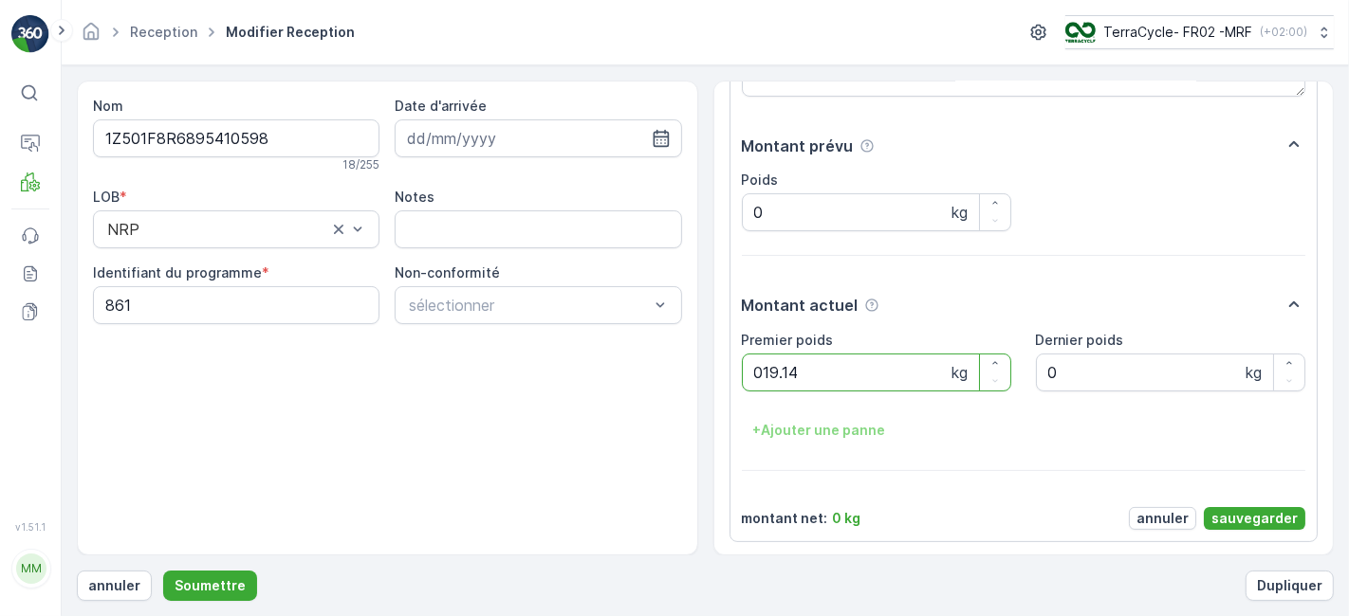
click at [163, 571] on button "Soumettre" at bounding box center [210, 586] width 94 height 30
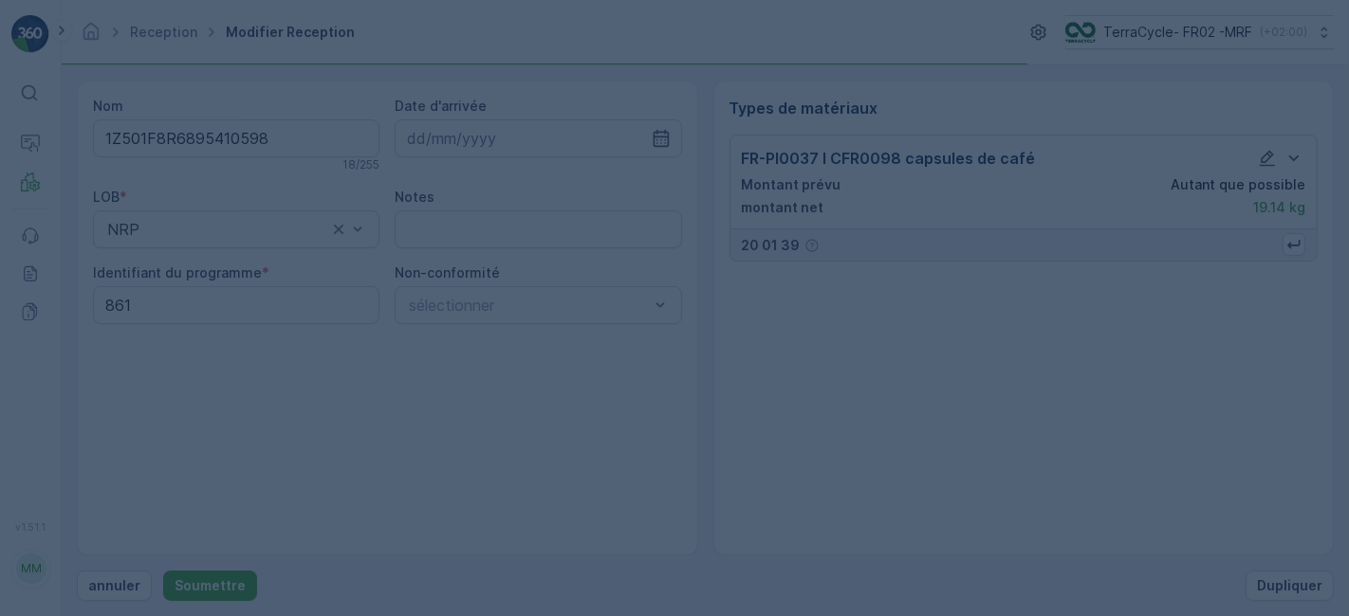
scroll to position [0, 0]
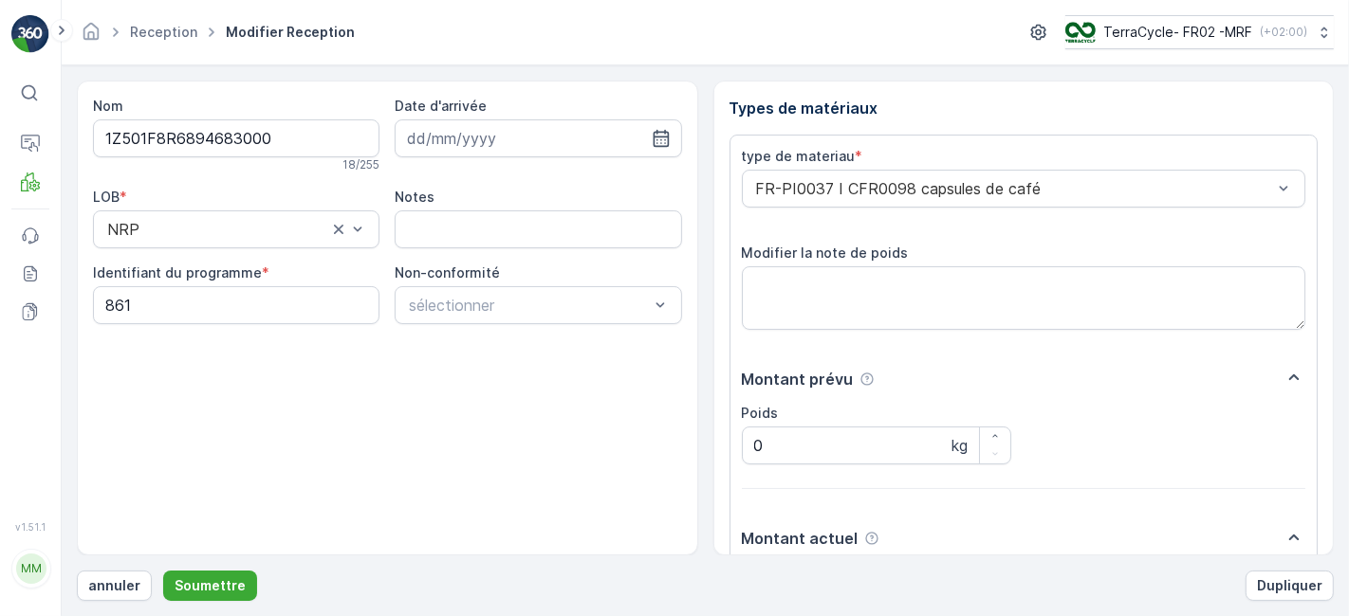
scroll to position [233, 0]
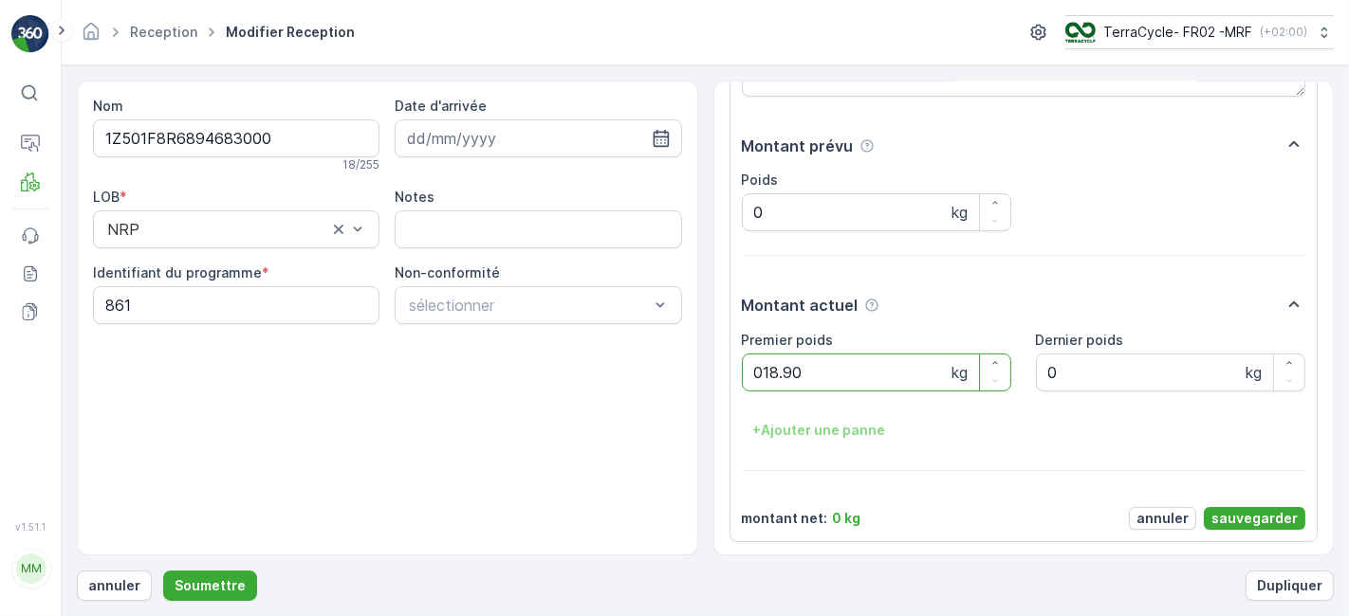
click at [163, 571] on button "Soumettre" at bounding box center [210, 586] width 94 height 30
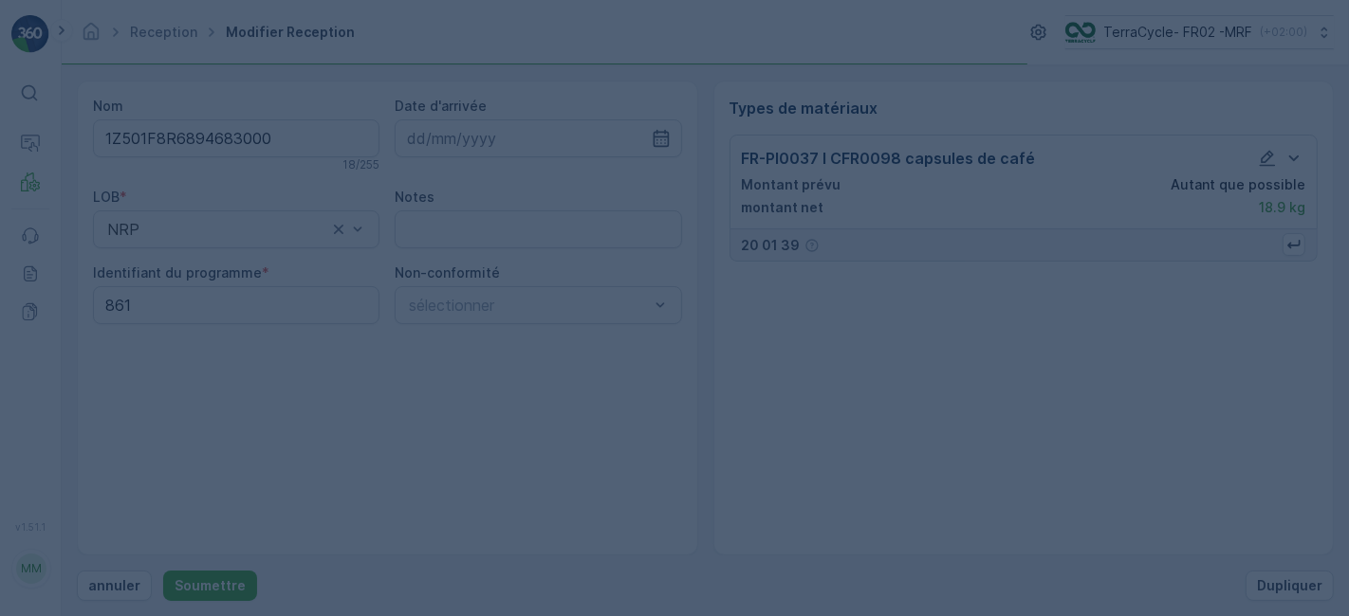
scroll to position [0, 0]
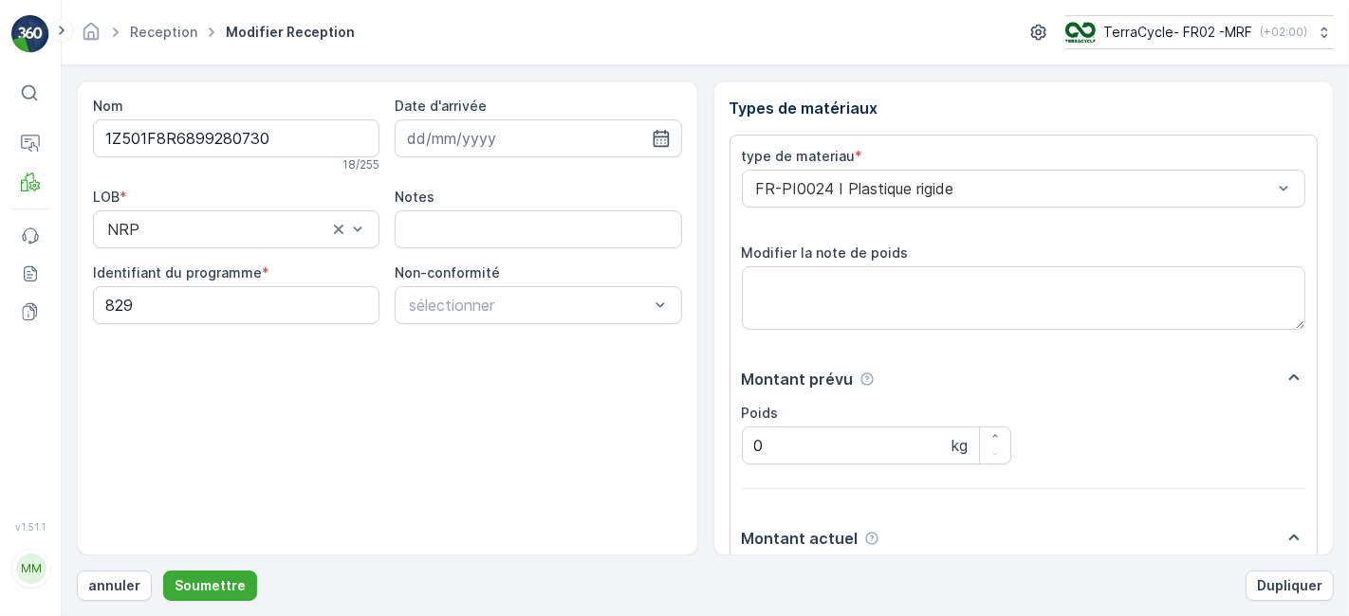
scroll to position [233, 0]
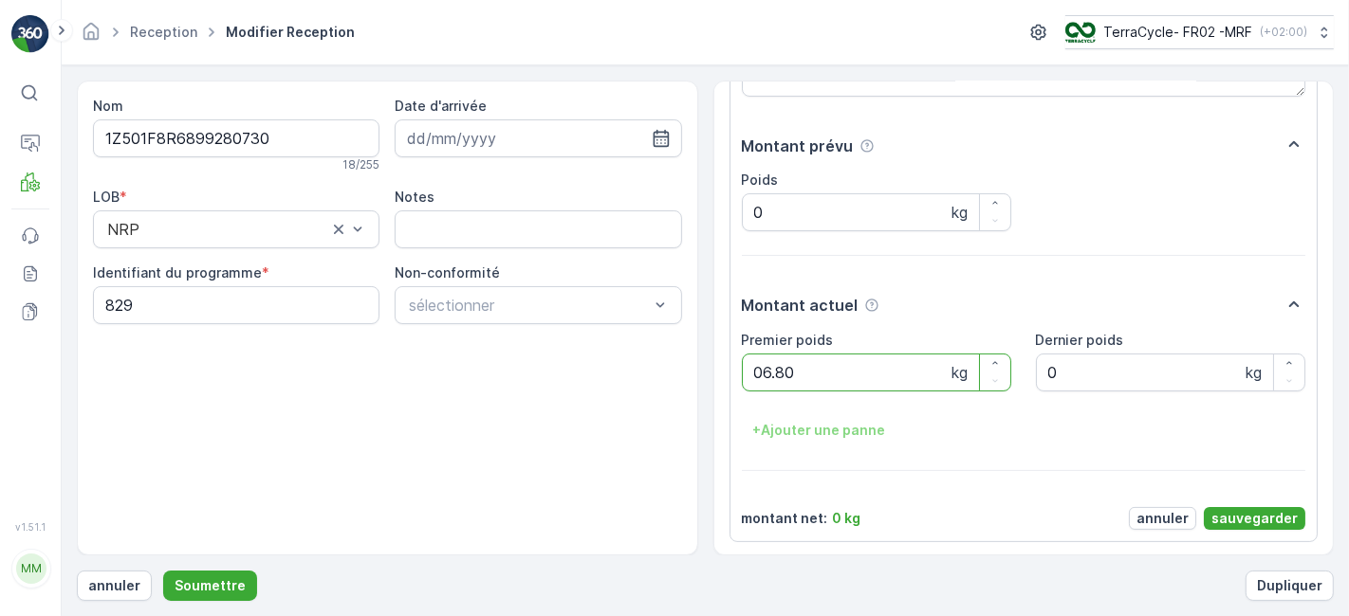
click at [163, 571] on button "Soumettre" at bounding box center [210, 586] width 94 height 30
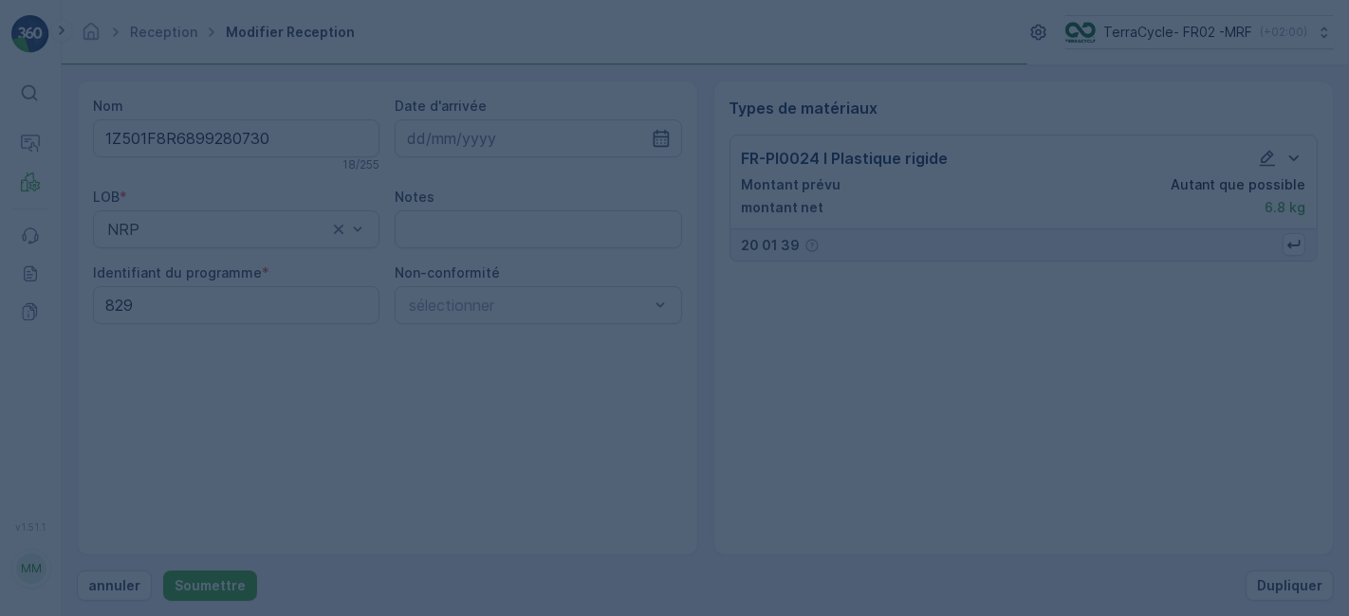
scroll to position [0, 0]
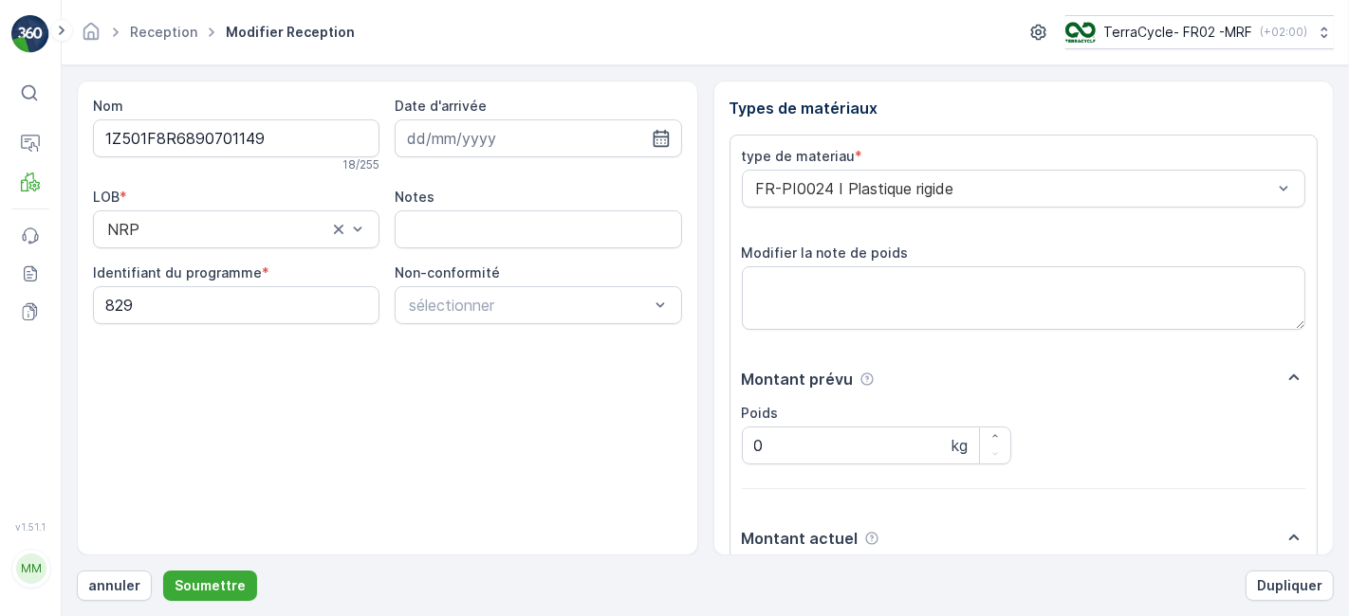
scroll to position [233, 0]
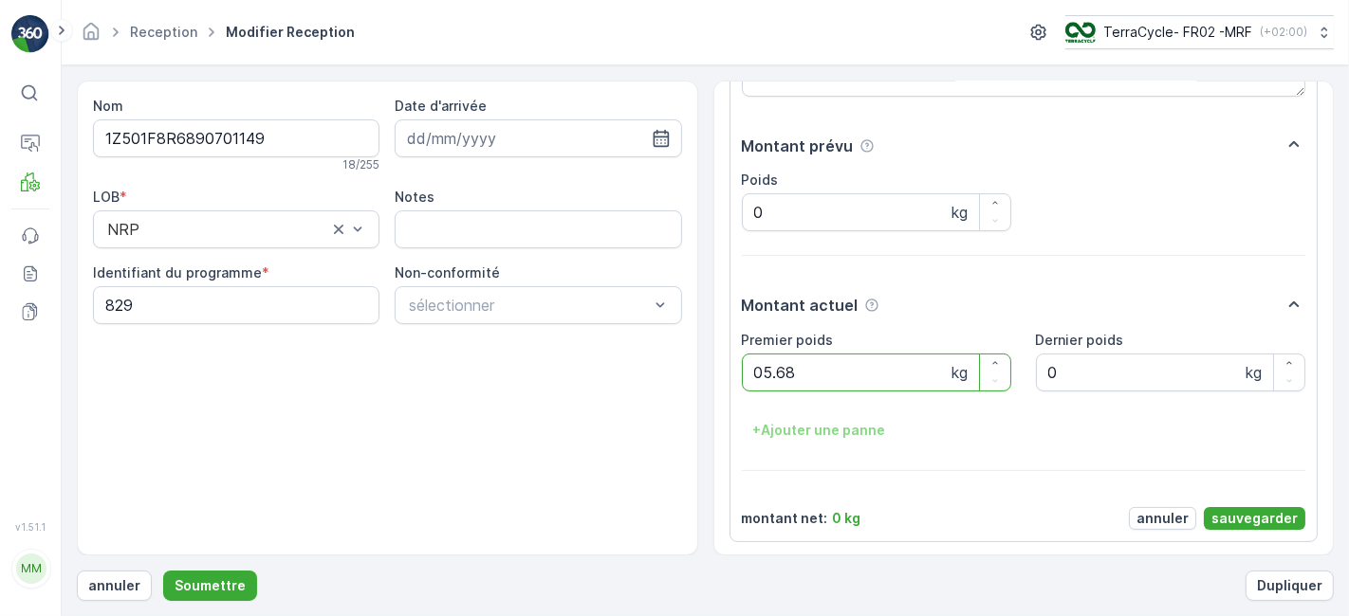
click at [163, 571] on button "Soumettre" at bounding box center [210, 586] width 94 height 30
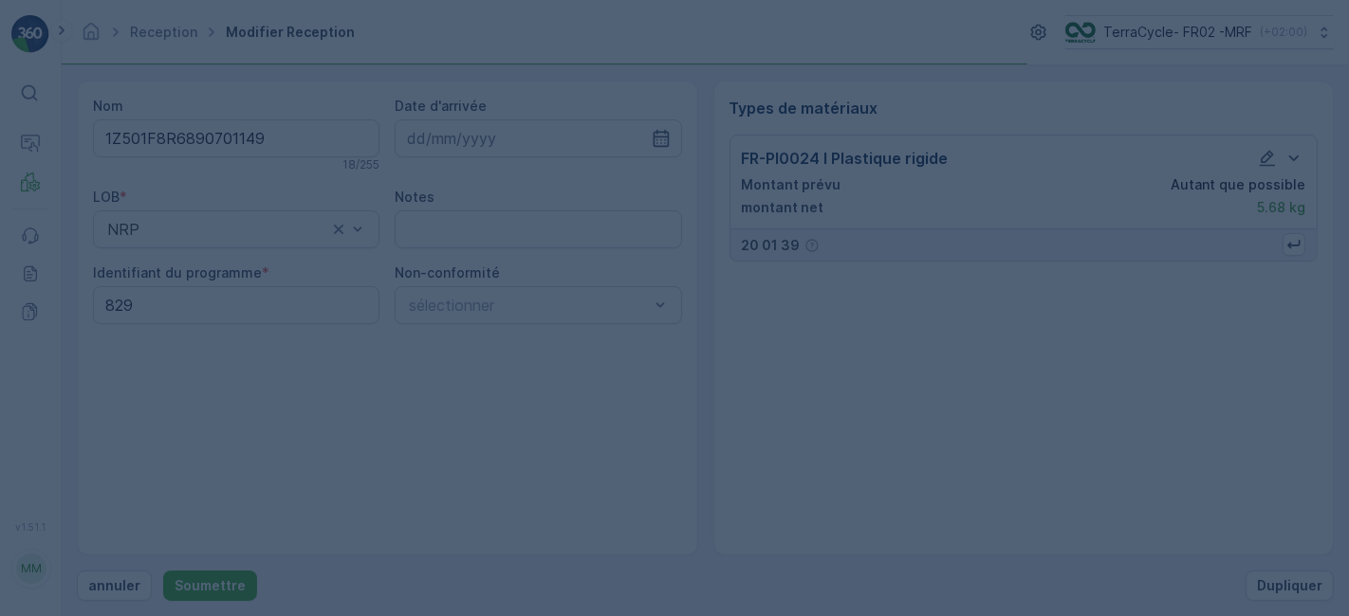
scroll to position [0, 0]
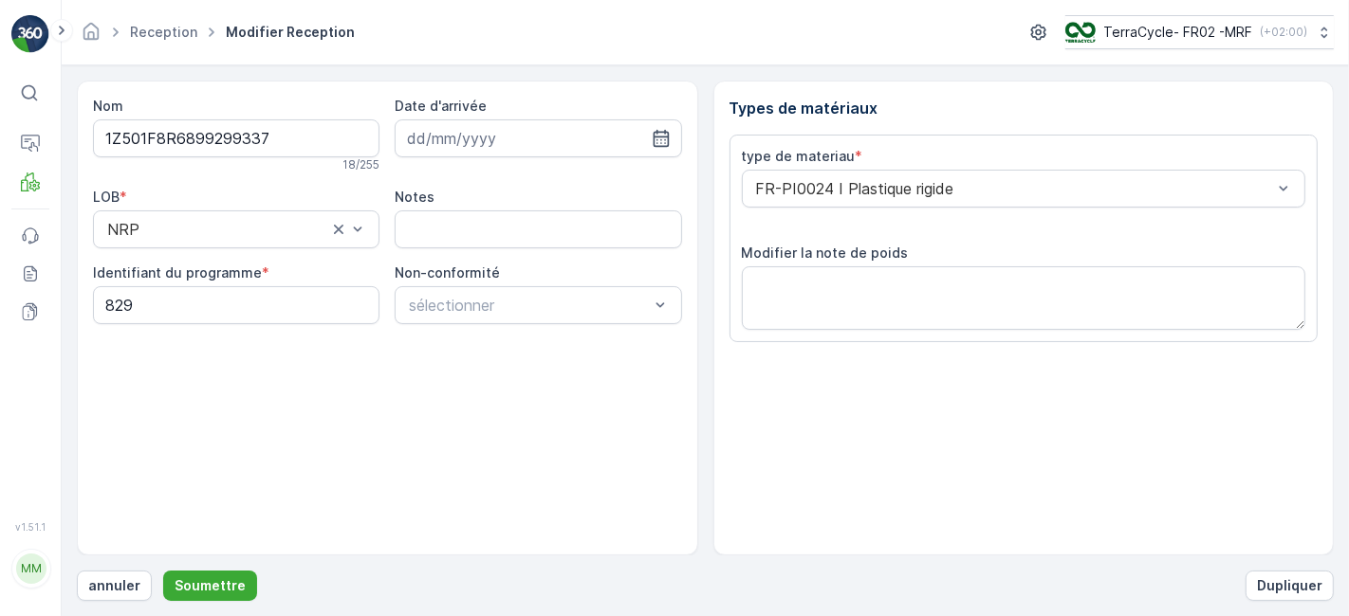
scroll to position [233, 0]
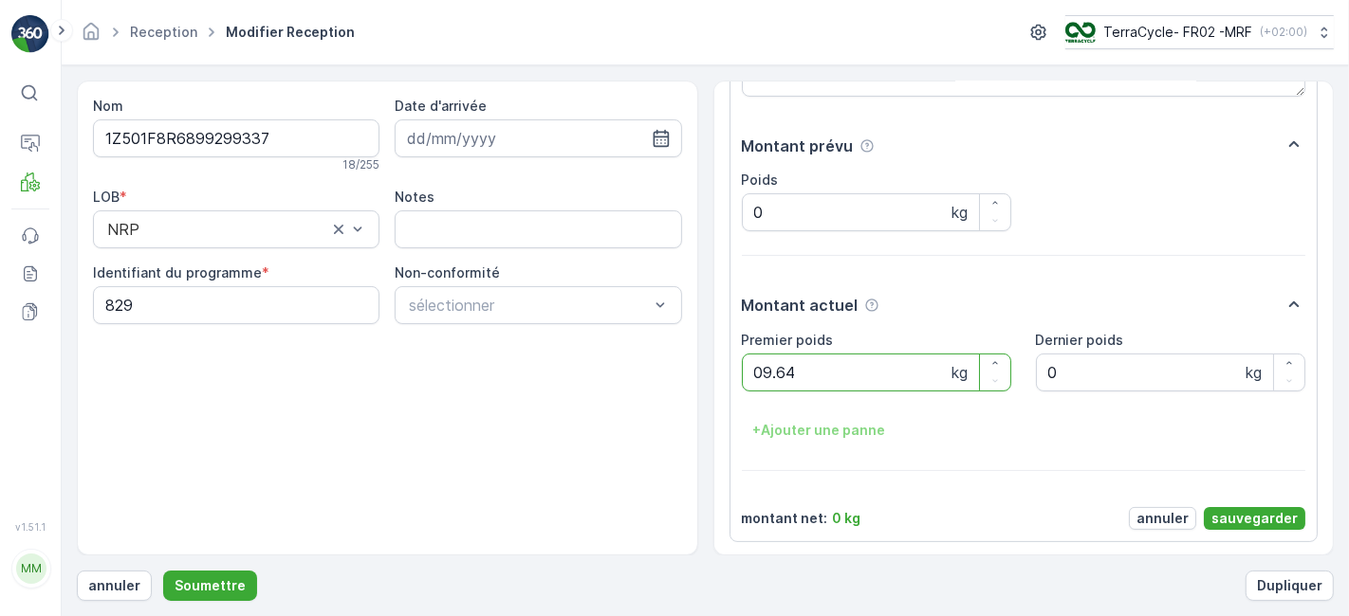
click at [163, 571] on button "Soumettre" at bounding box center [210, 586] width 94 height 30
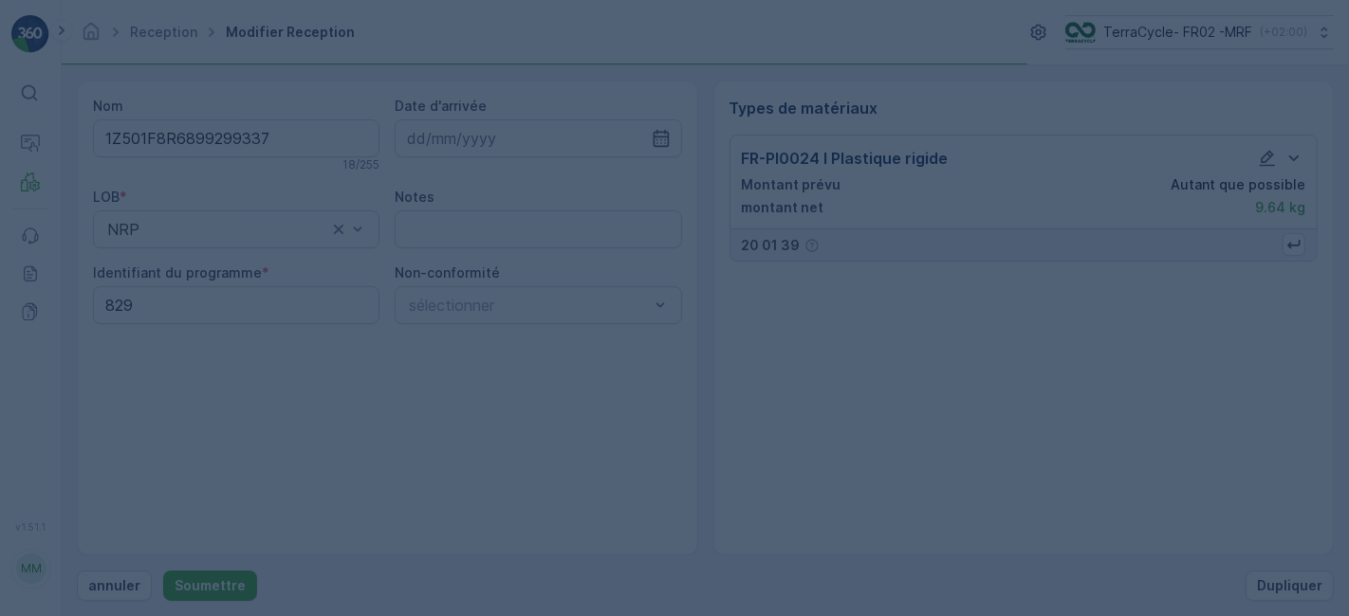
scroll to position [0, 0]
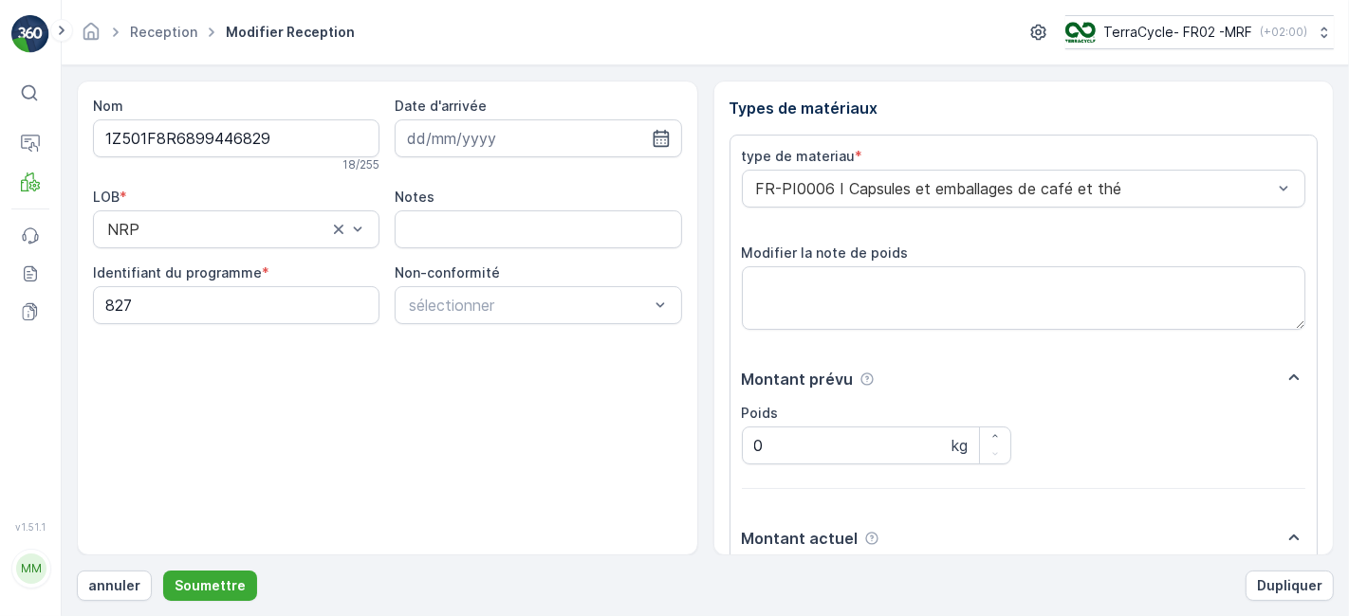
scroll to position [233, 0]
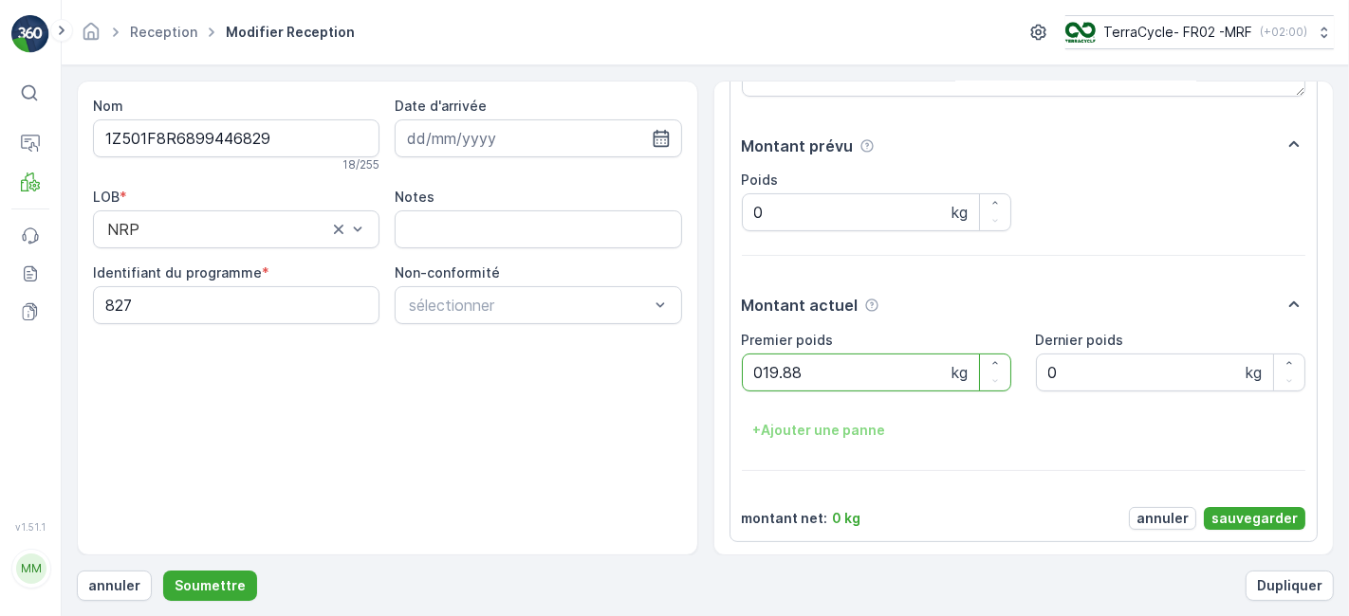
click at [163, 571] on button "Soumettre" at bounding box center [210, 586] width 94 height 30
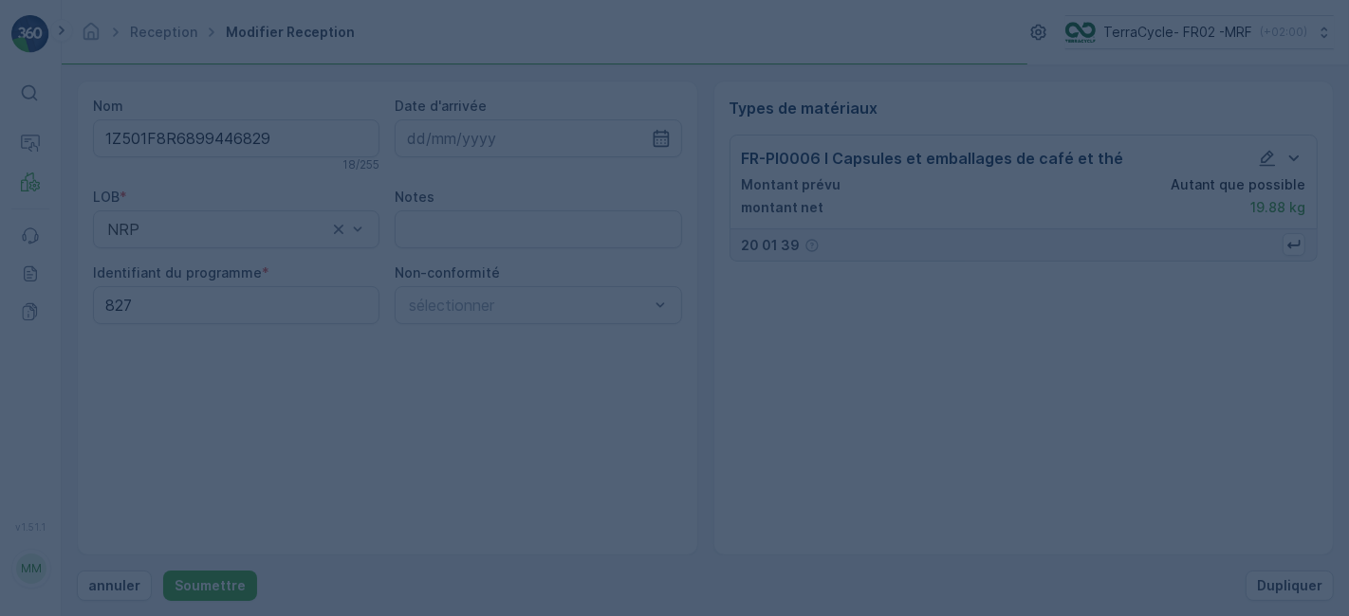
scroll to position [0, 0]
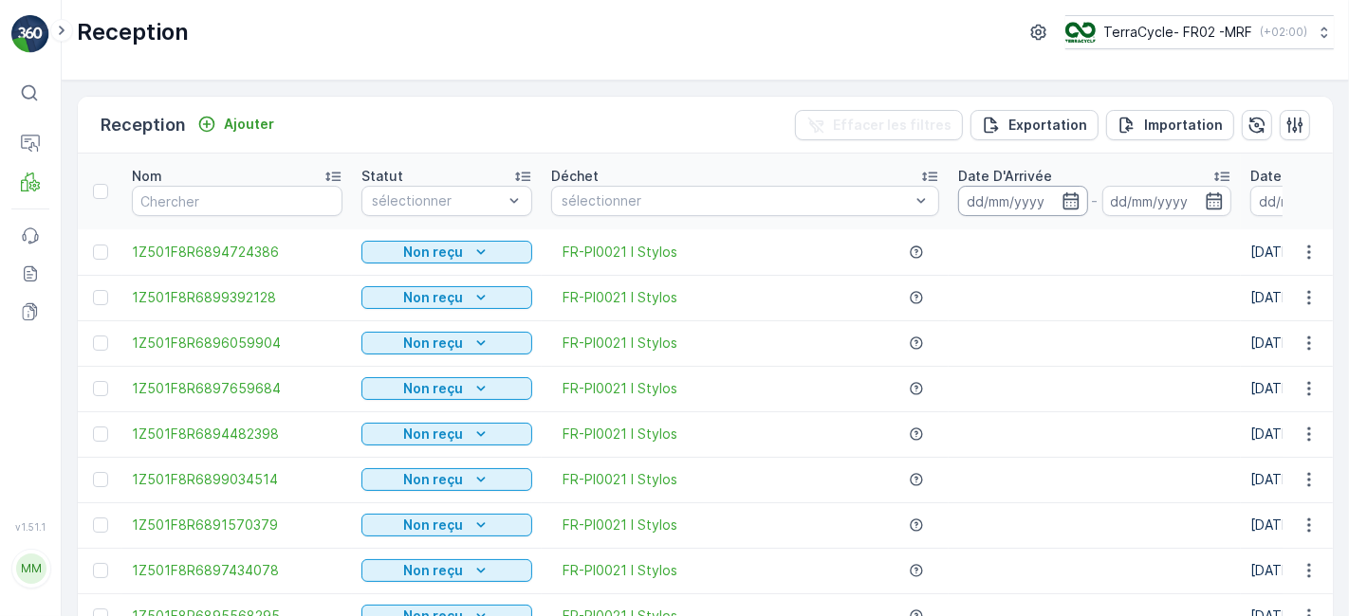
click at [981, 198] on input at bounding box center [1023, 201] width 130 height 30
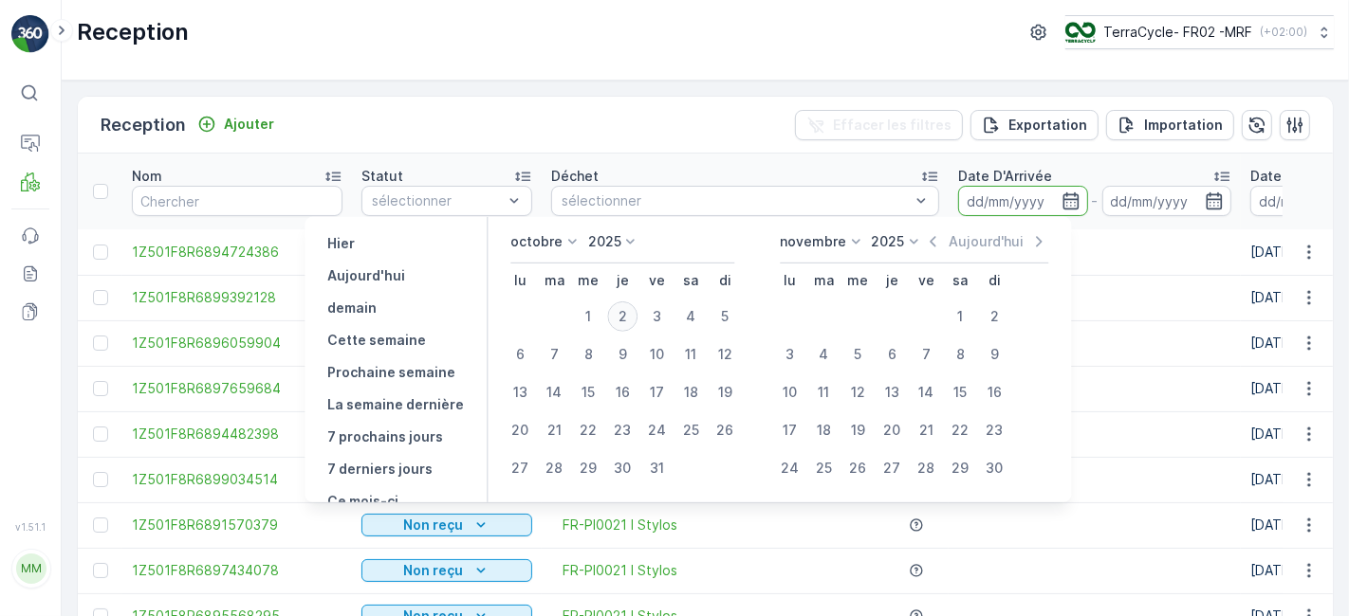
click at [632, 321] on div "2" at bounding box center [622, 317] width 30 height 30
type input "[DATE]"
click at [632, 321] on div "2" at bounding box center [622, 317] width 30 height 30
type input "[DATE]"
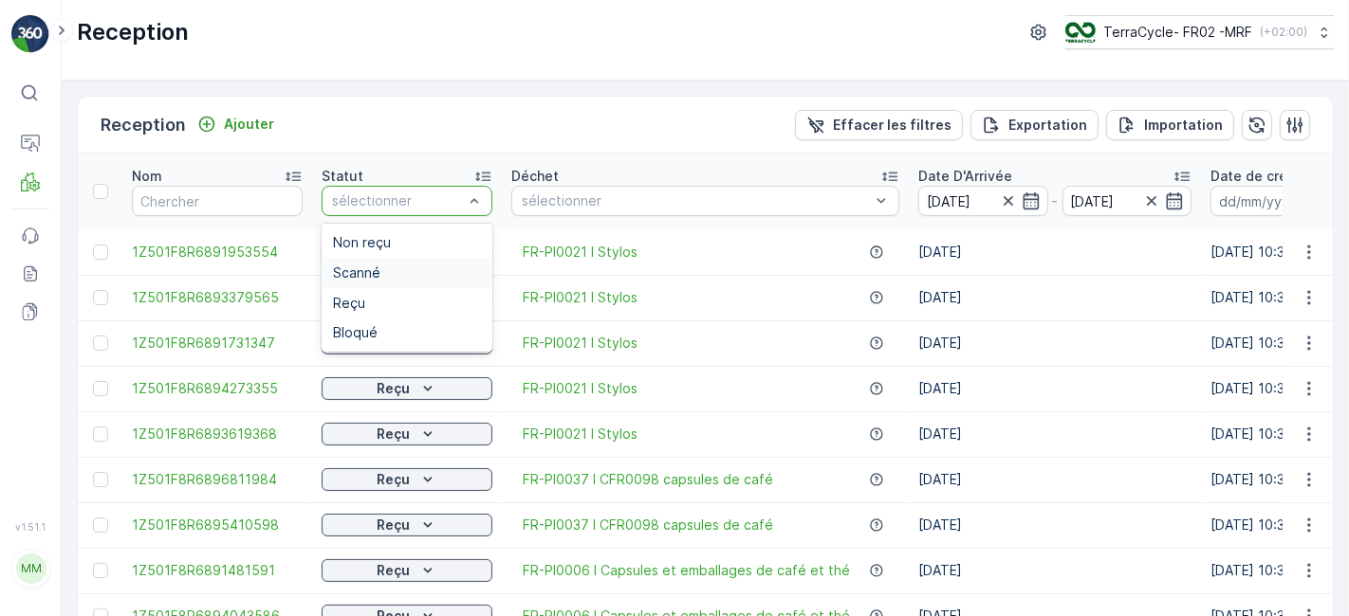
click at [360, 272] on span "Scanné" at bounding box center [356, 273] width 47 height 15
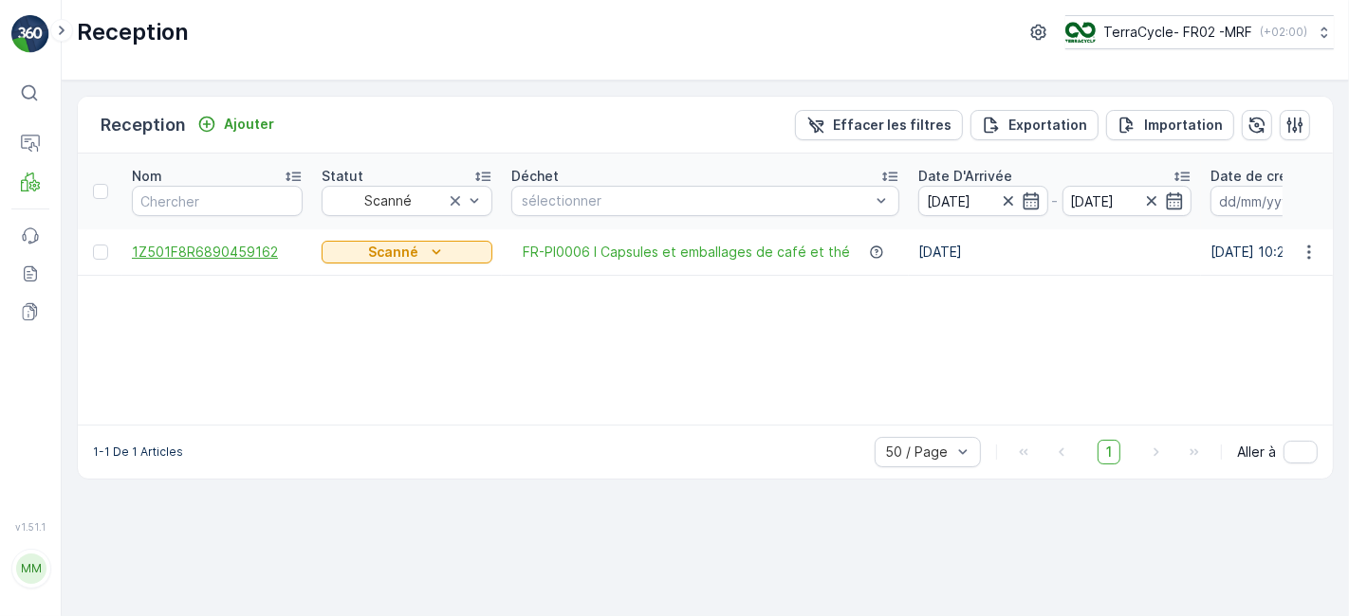
click at [260, 243] on span "1Z501F8R6890459162" at bounding box center [217, 252] width 171 height 19
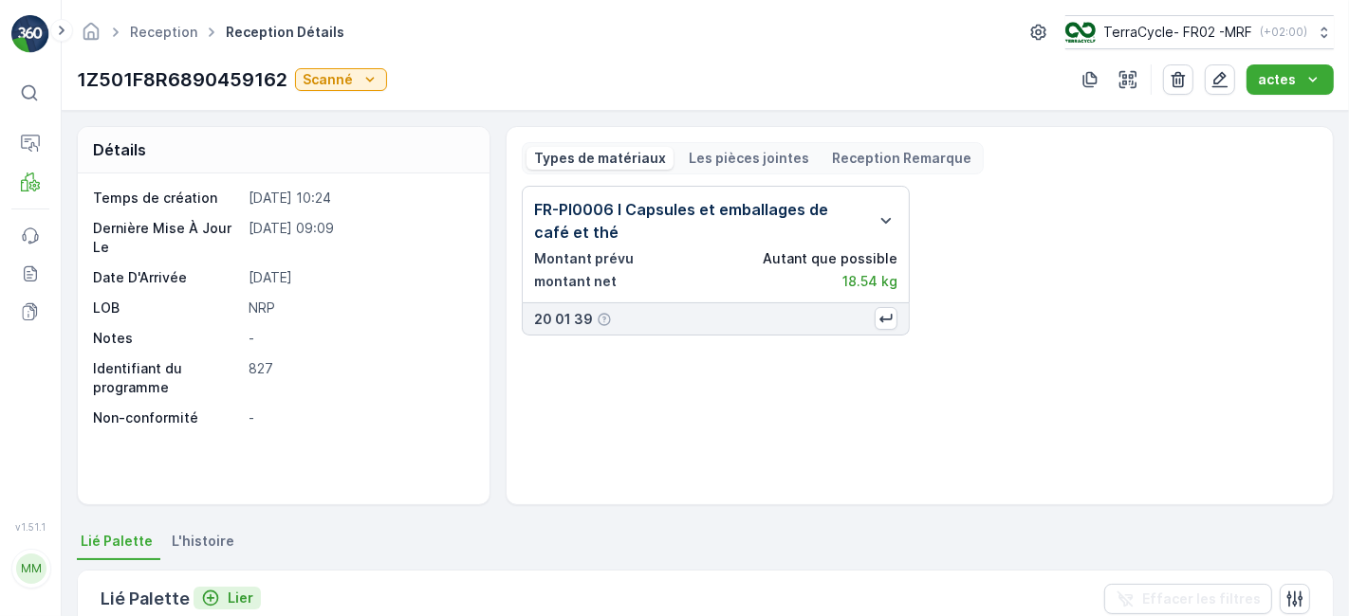
click at [211, 591] on icon "Lier" at bounding box center [211, 599] width 16 height 16
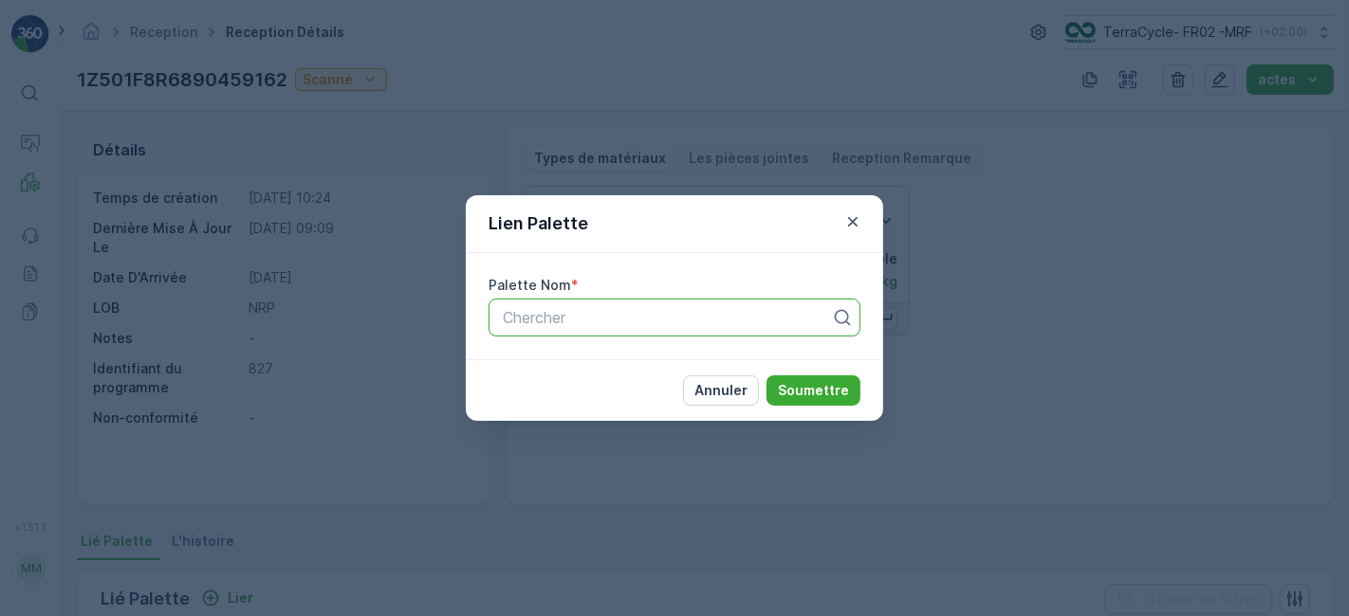
click at [601, 324] on div at bounding box center [667, 317] width 332 height 17
type input "1277"
click at [579, 353] on div "Parcel #1277" at bounding box center [674, 364] width 372 height 32
click at [815, 379] on button "Soumettre" at bounding box center [813, 391] width 94 height 30
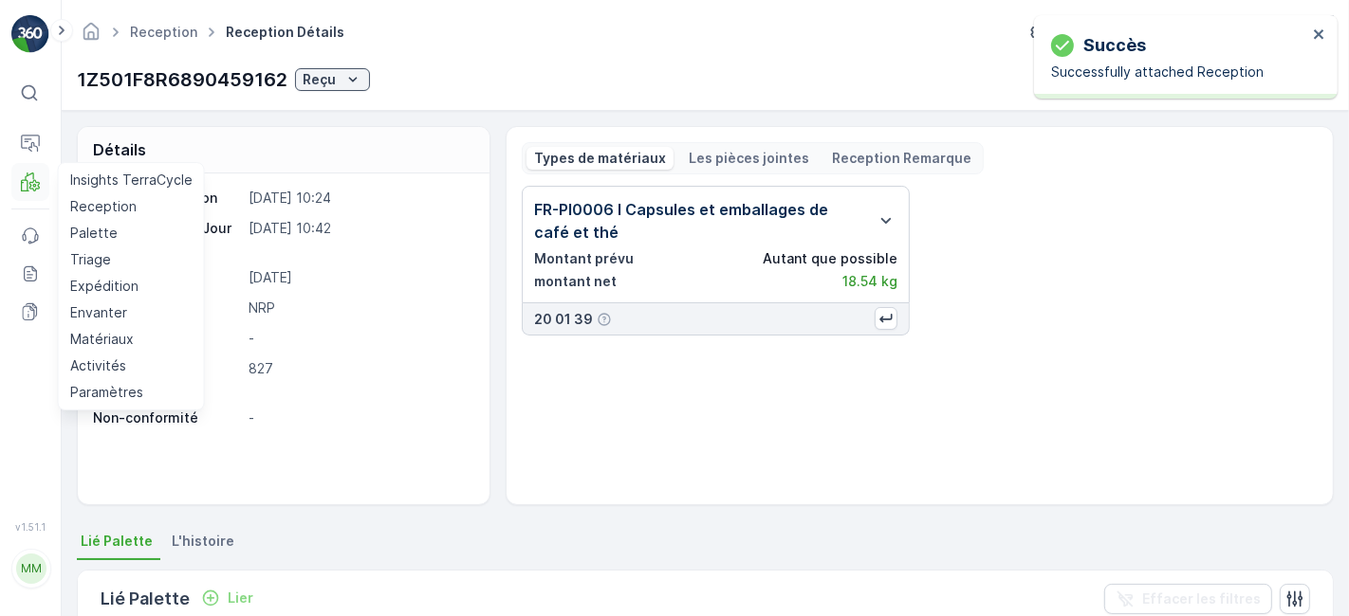
click at [23, 180] on icon at bounding box center [25, 186] width 9 height 12
click at [138, 207] on link "Reception" at bounding box center [132, 206] width 138 height 27
